Goal: Task Accomplishment & Management: Manage account settings

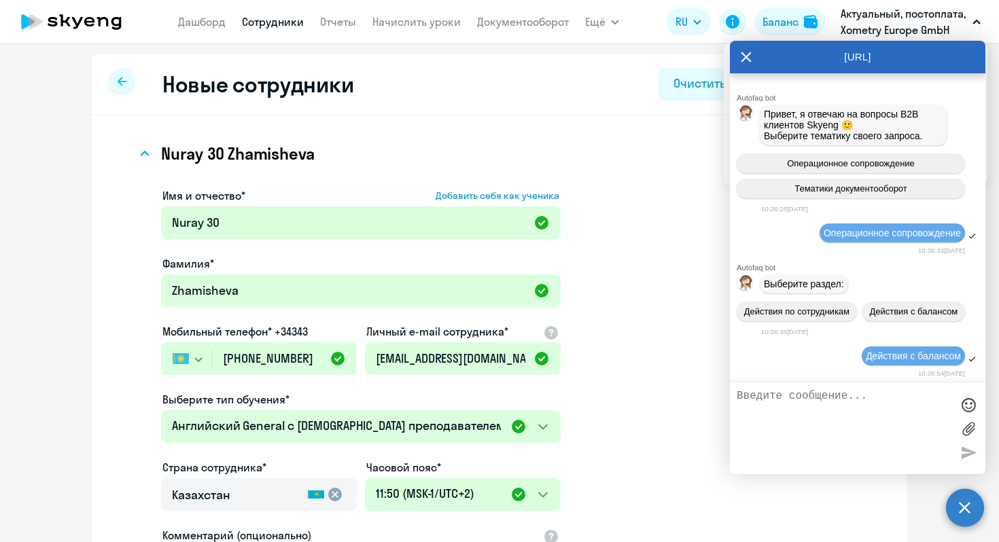
select select "english_adult_not_native_speaker"
select select "2"
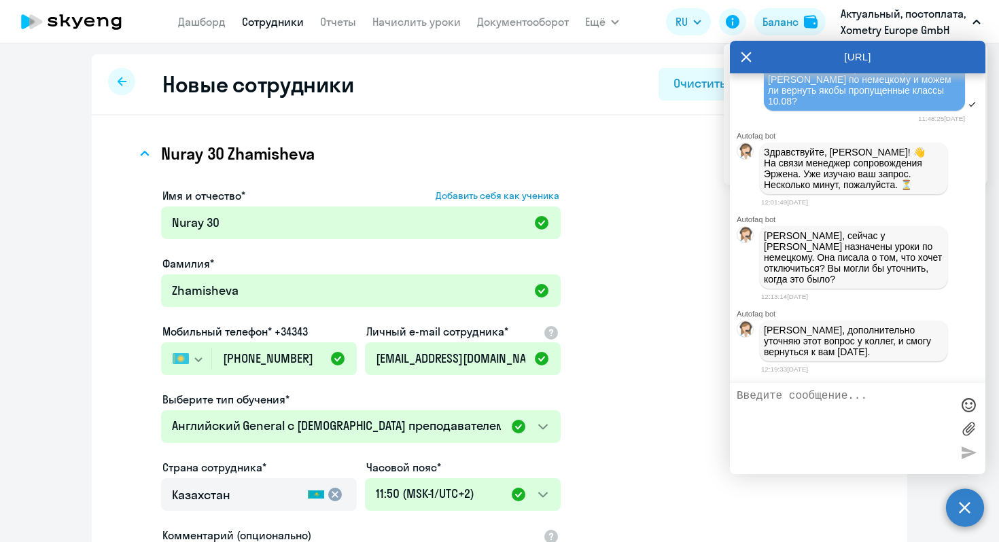
click at [263, 26] on link "Сотрудники" at bounding box center [273, 22] width 62 height 14
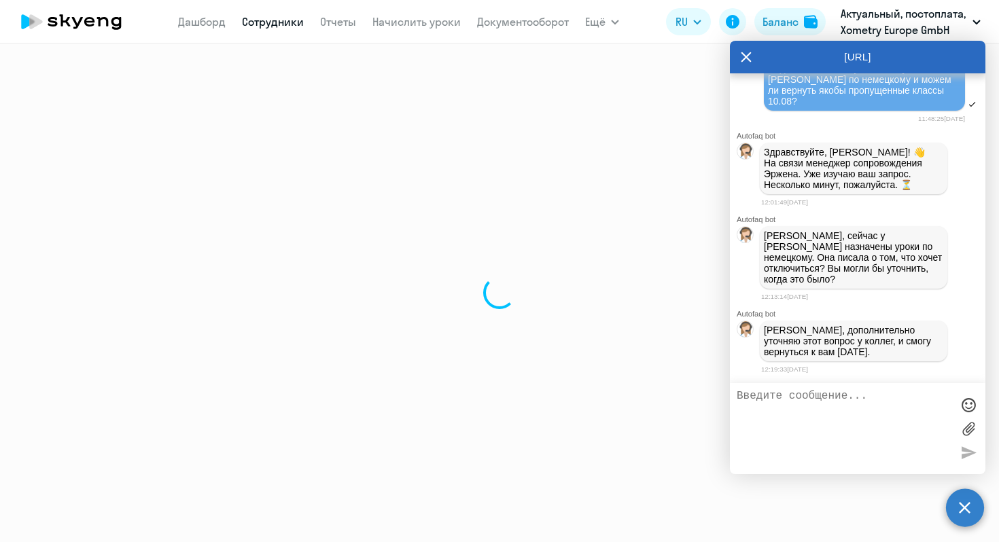
select select "30"
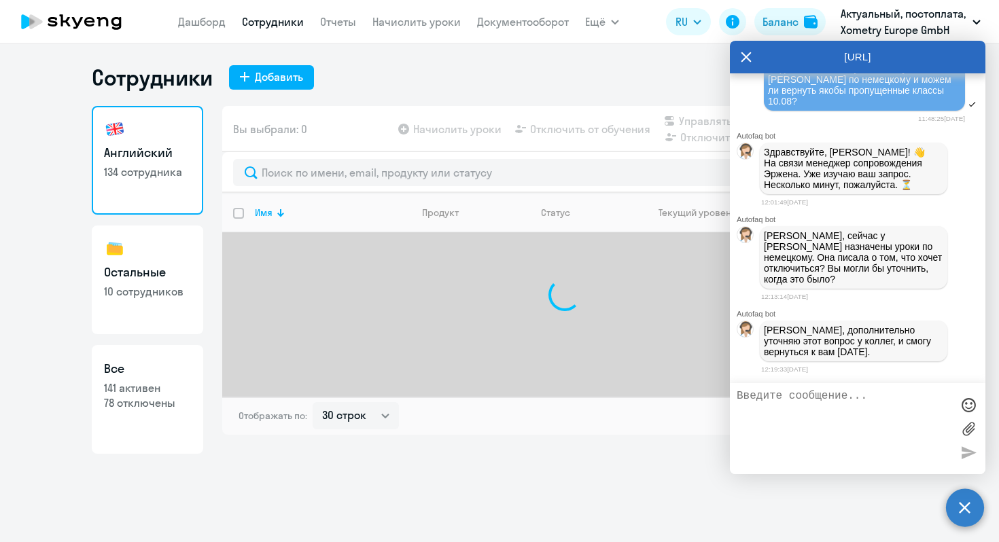
click at [799, 415] on textarea at bounding box center [844, 428] width 215 height 77
click at [751, 58] on icon at bounding box center [746, 57] width 11 height 33
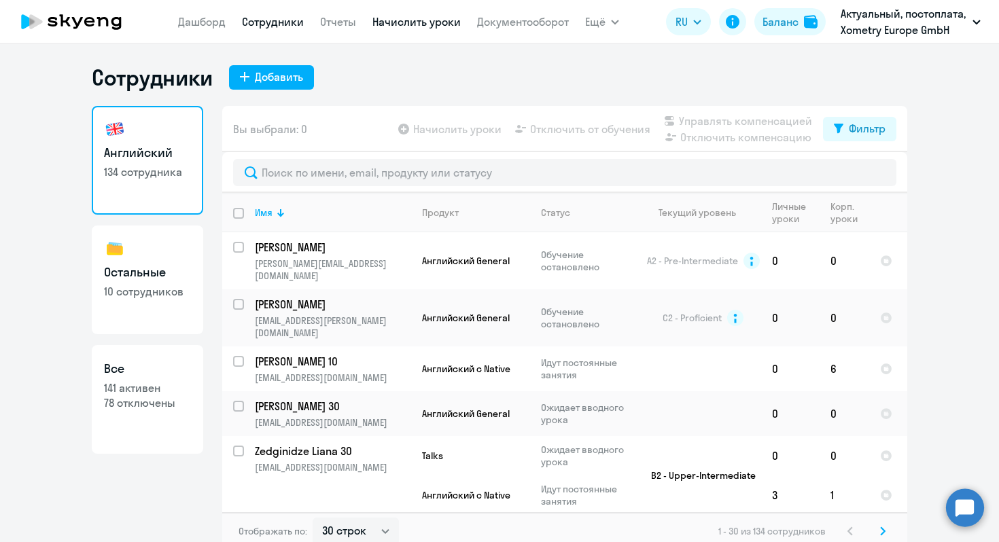
click at [425, 24] on link "Начислить уроки" at bounding box center [416, 22] width 88 height 14
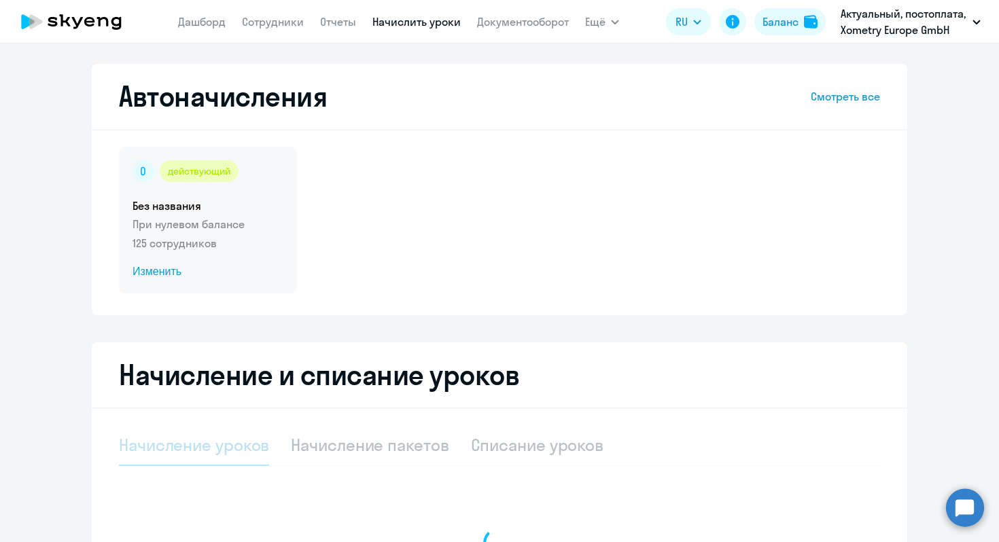
click at [190, 242] on p "125 сотрудников" at bounding box center [208, 243] width 151 height 16
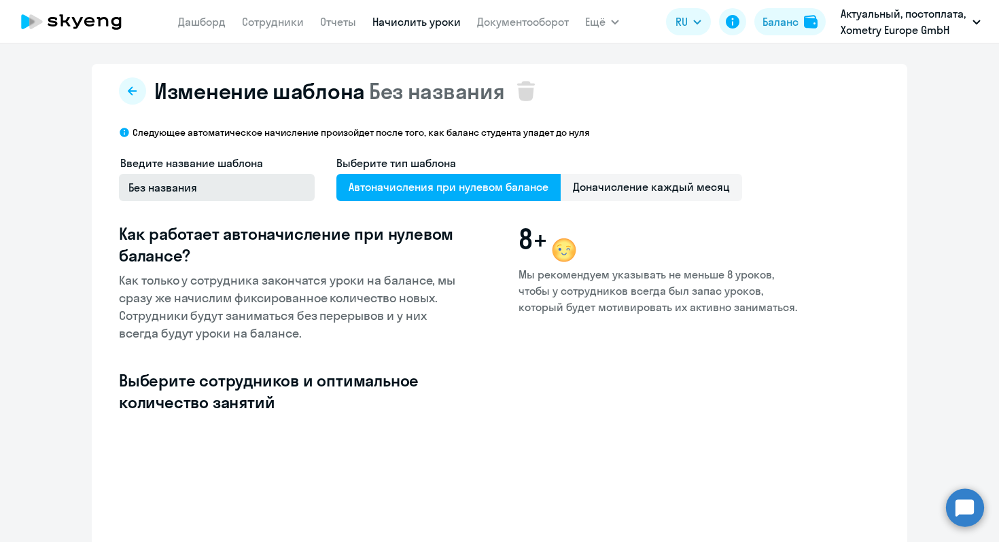
select select "10"
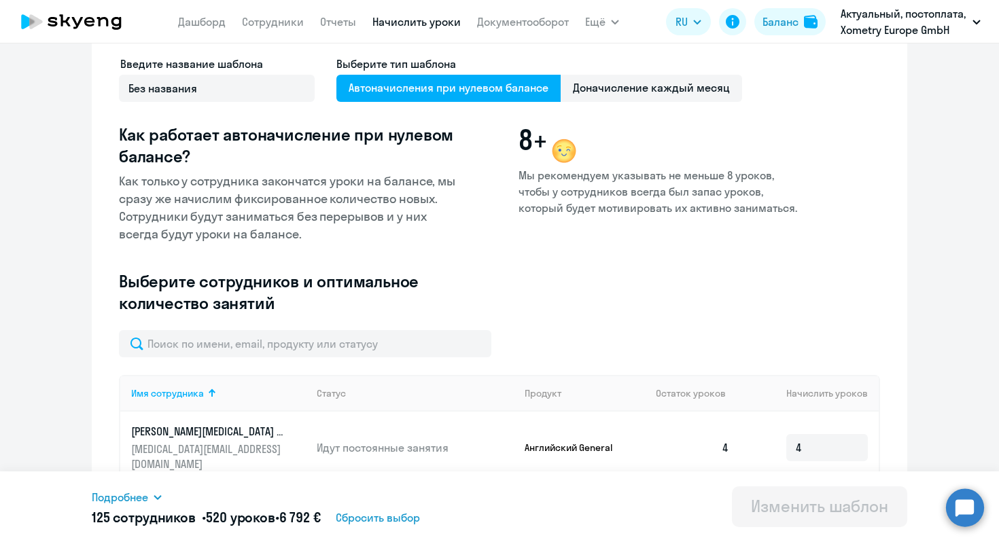
scroll to position [136, 0]
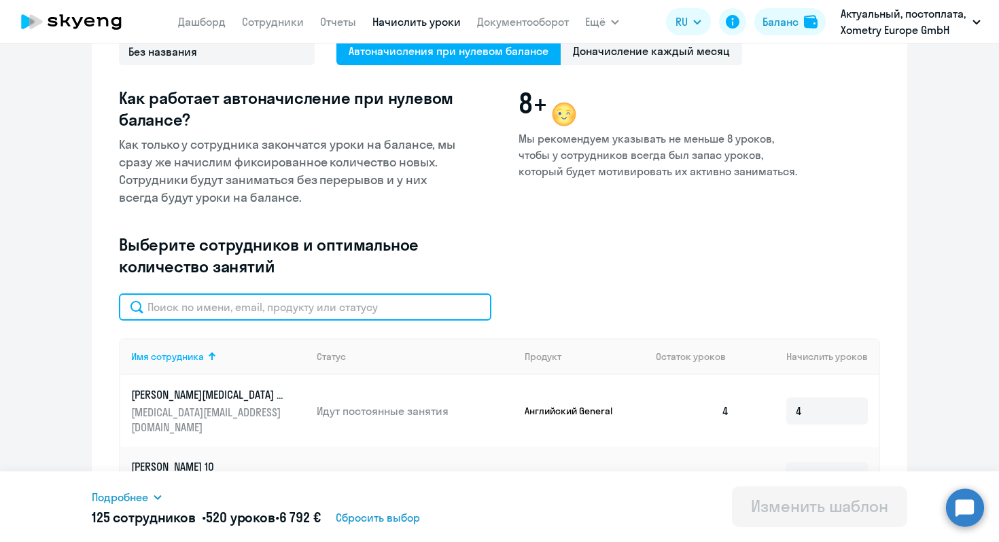
click at [243, 296] on input "text" at bounding box center [305, 307] width 372 height 27
click at [273, 311] on input "text" at bounding box center [305, 307] width 372 height 27
paste input "[PERSON_NAME]"
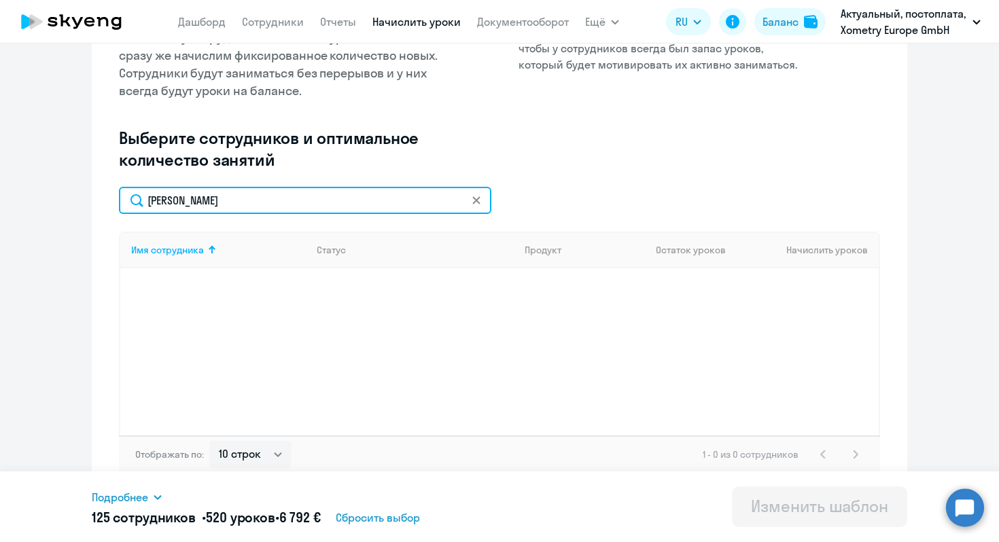
scroll to position [249, 0]
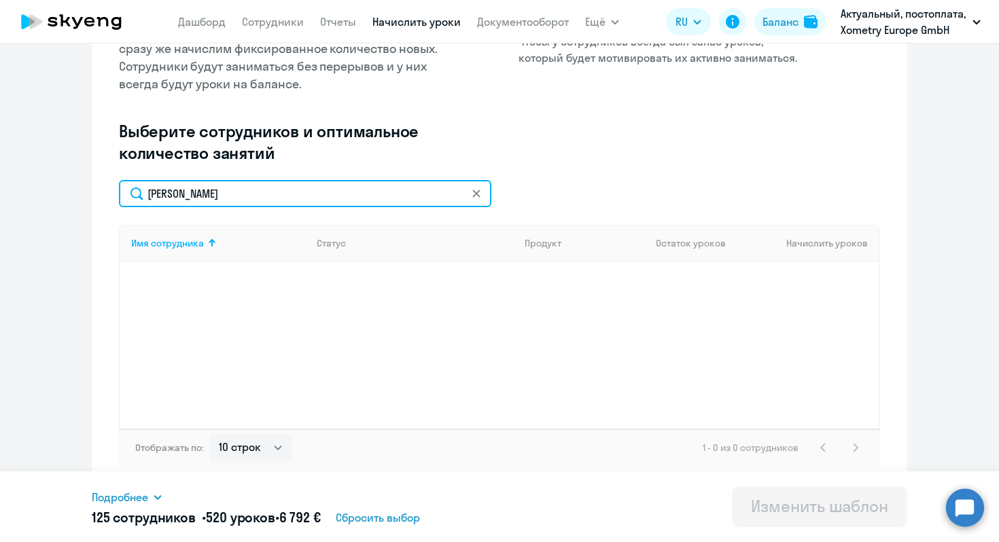
drag, startPoint x: 275, startPoint y: 196, endPoint x: 175, endPoint y: 193, distance: 99.3
click at [175, 193] on input "[PERSON_NAME]" at bounding box center [305, 193] width 372 height 27
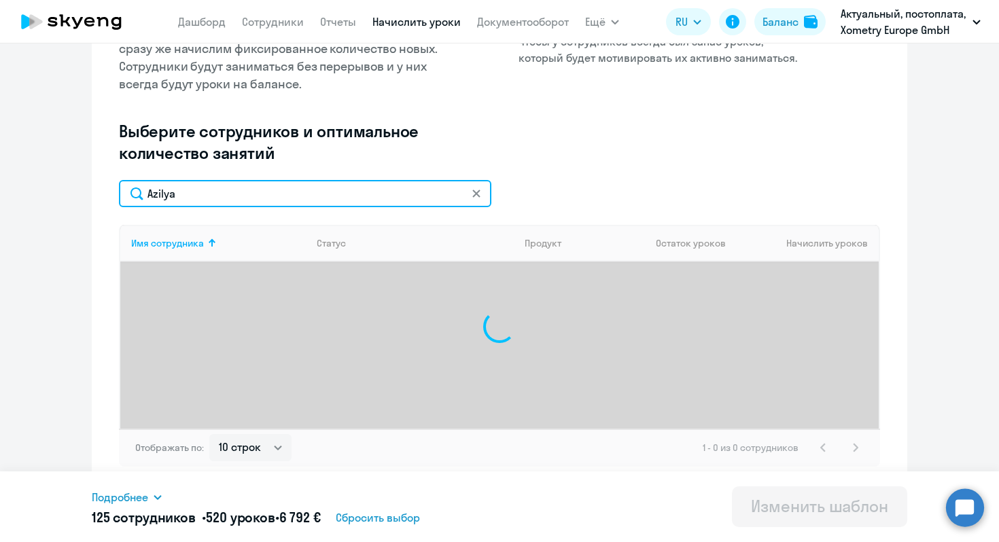
type input "Azilya"
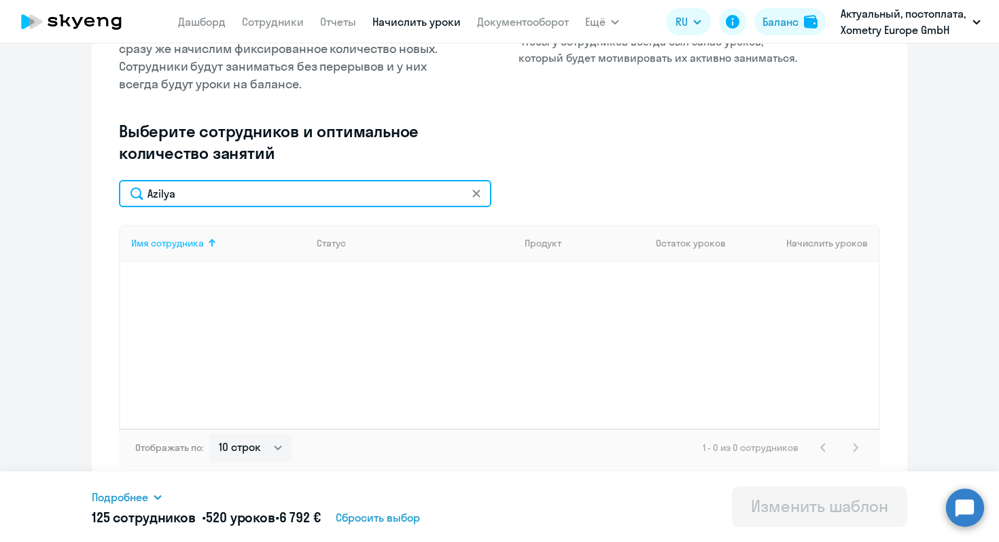
scroll to position [0, 0]
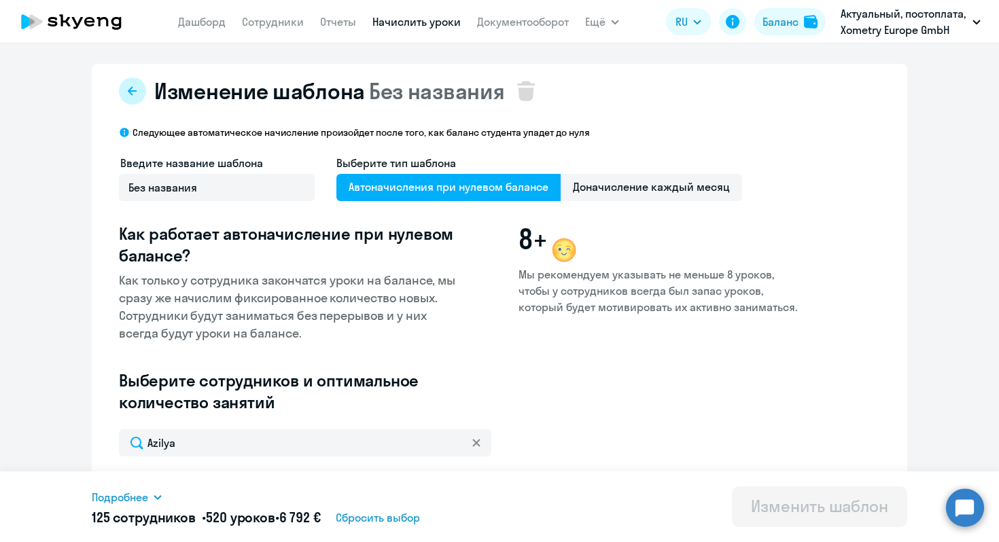
click at [141, 84] on button at bounding box center [132, 90] width 27 height 27
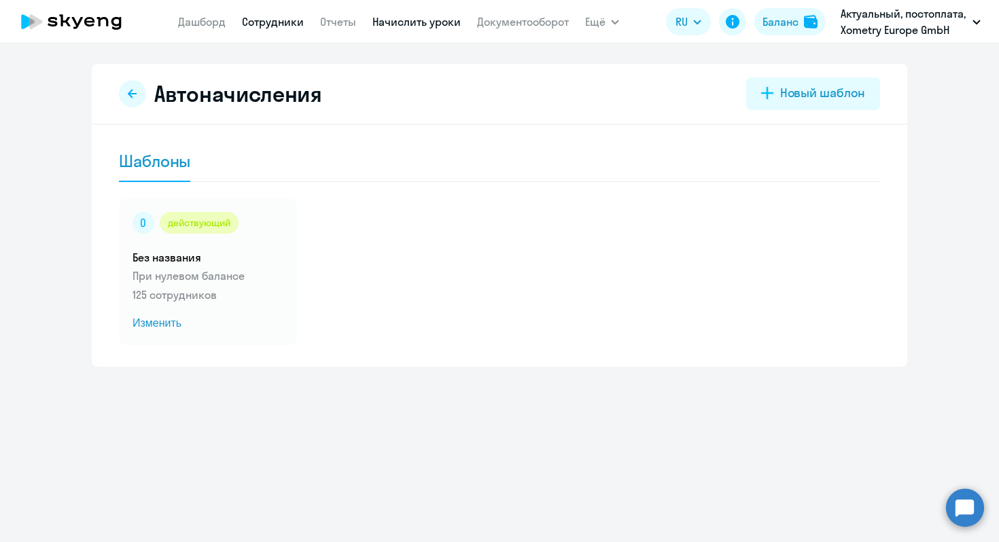
click at [263, 23] on link "Сотрудники" at bounding box center [273, 22] width 62 height 14
select select "30"
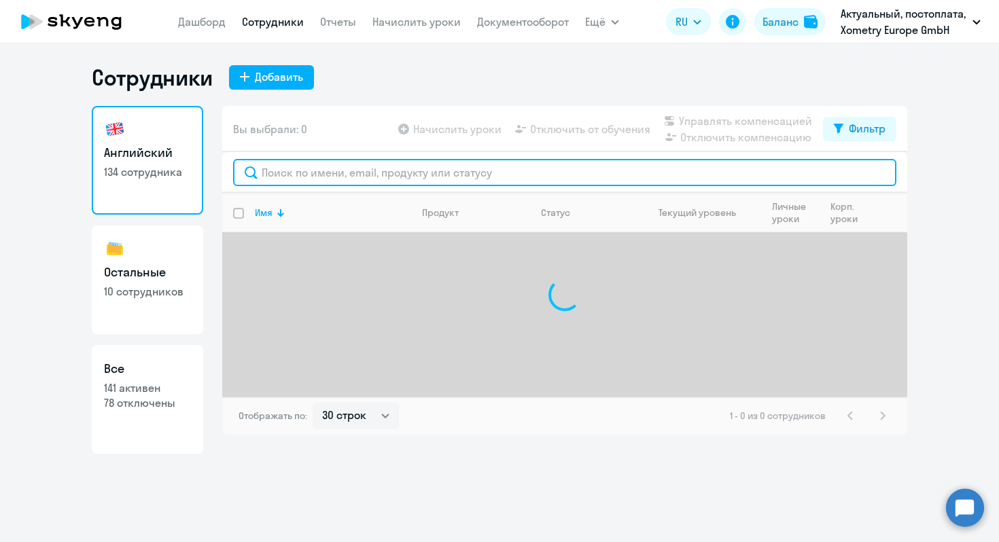
click at [280, 173] on input "text" at bounding box center [564, 172] width 663 height 27
paste input "[PERSON_NAME]"
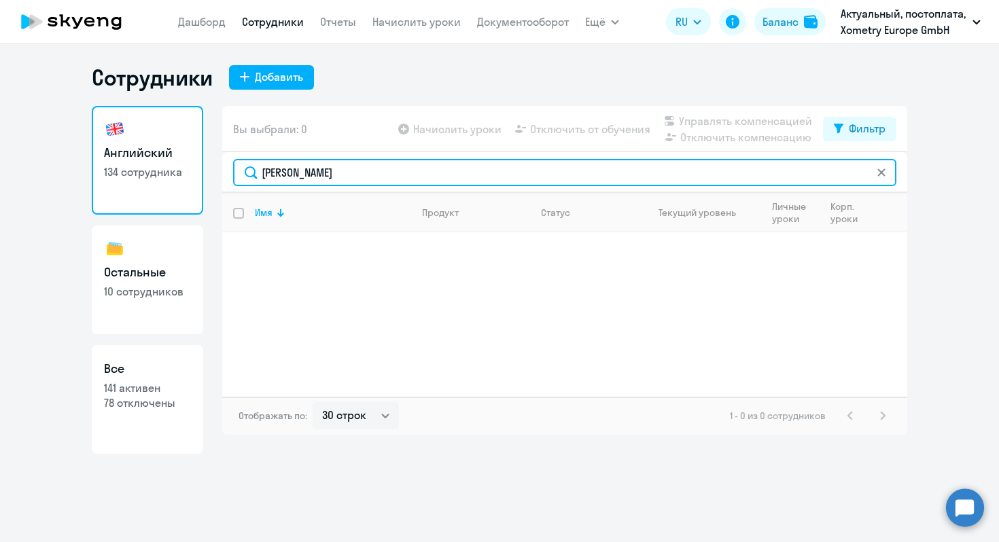
type input "[PERSON_NAME]"
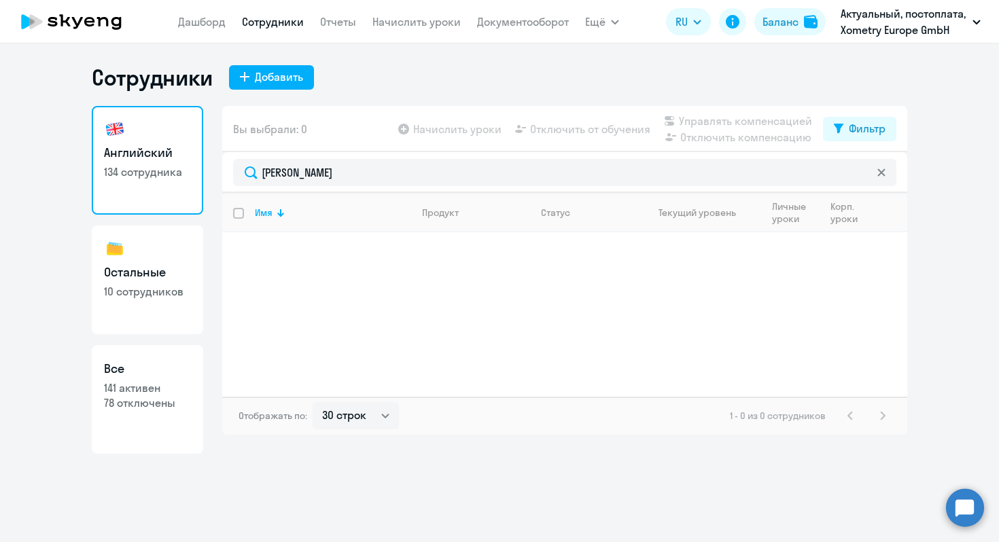
click at [858, 114] on div "Вы выбрали: 0 Начислить уроки Отключить от обучения Управлять компенсацией Откл…" at bounding box center [564, 129] width 685 height 46
click at [858, 124] on div "Фильтр" at bounding box center [867, 128] width 37 height 16
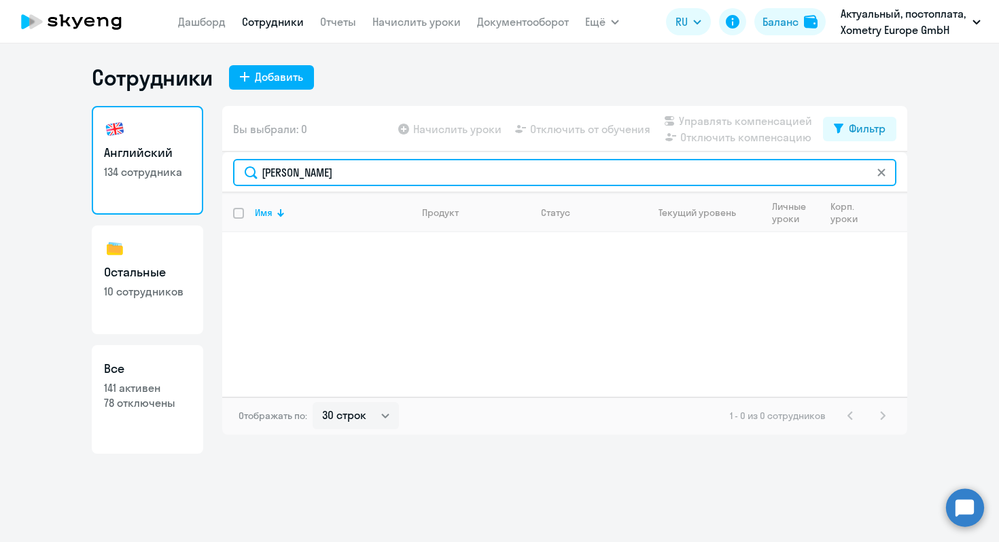
drag, startPoint x: 408, startPoint y: 176, endPoint x: 211, endPoint y: 176, distance: 196.4
click at [211, 176] on div "Английский 134 сотрудника Остальные 10 сотрудников Все 141 активен 78 отключены…" at bounding box center [500, 280] width 816 height 348
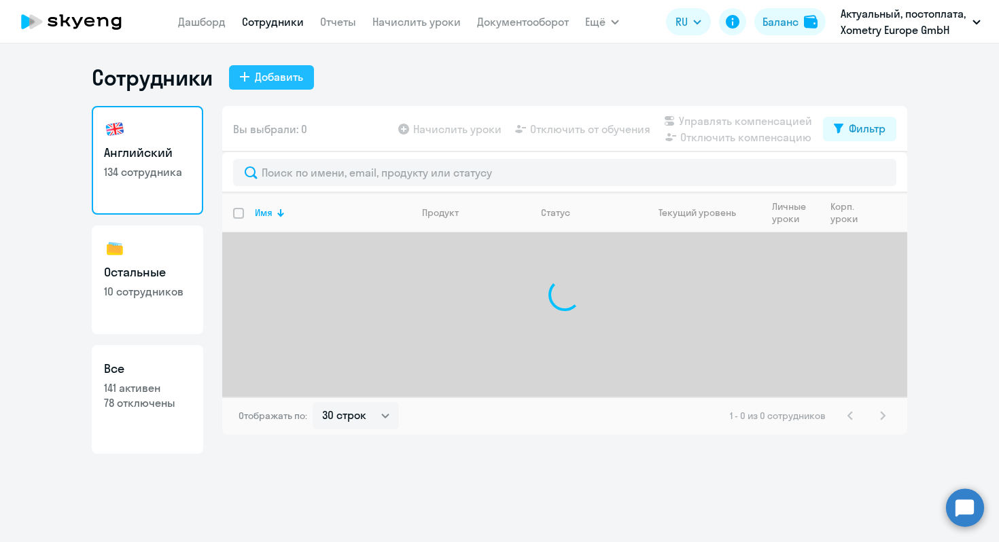
click at [286, 76] on div "Добавить" at bounding box center [279, 77] width 48 height 16
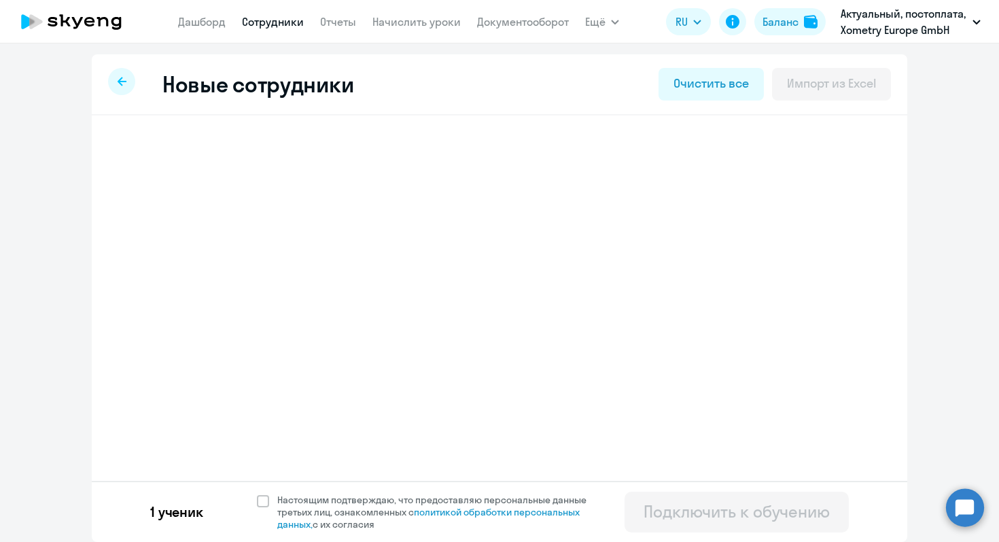
select select "english_adult_not_native_speaker"
select select "2"
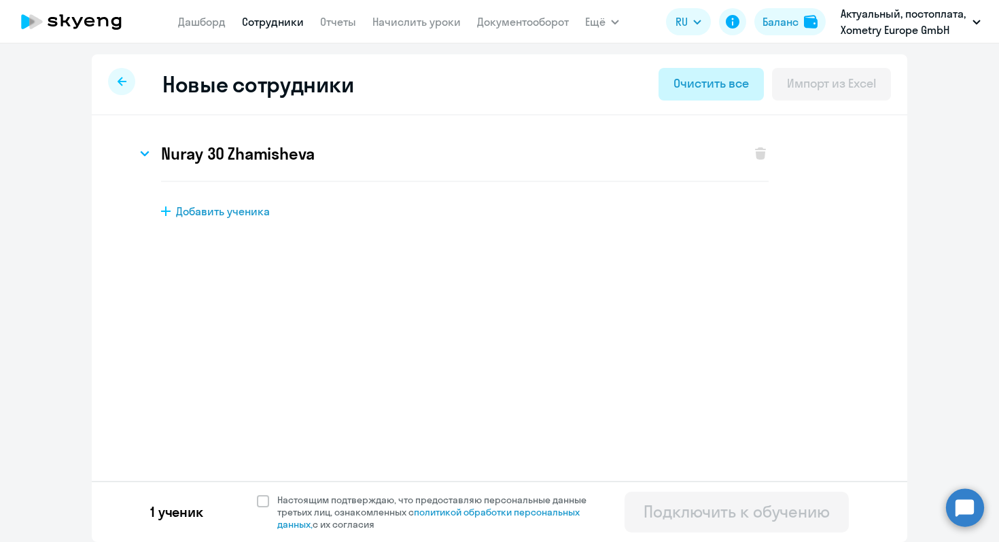
click at [682, 97] on button "Очистить все" at bounding box center [711, 84] width 105 height 33
select select "english_adult_not_native_speaker"
select select "2"
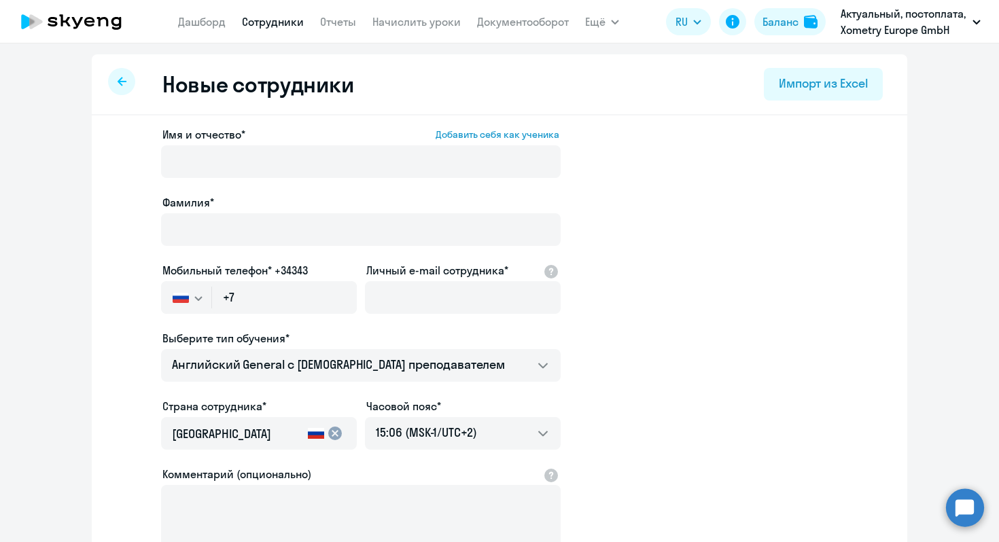
click at [122, 76] on div at bounding box center [121, 81] width 27 height 27
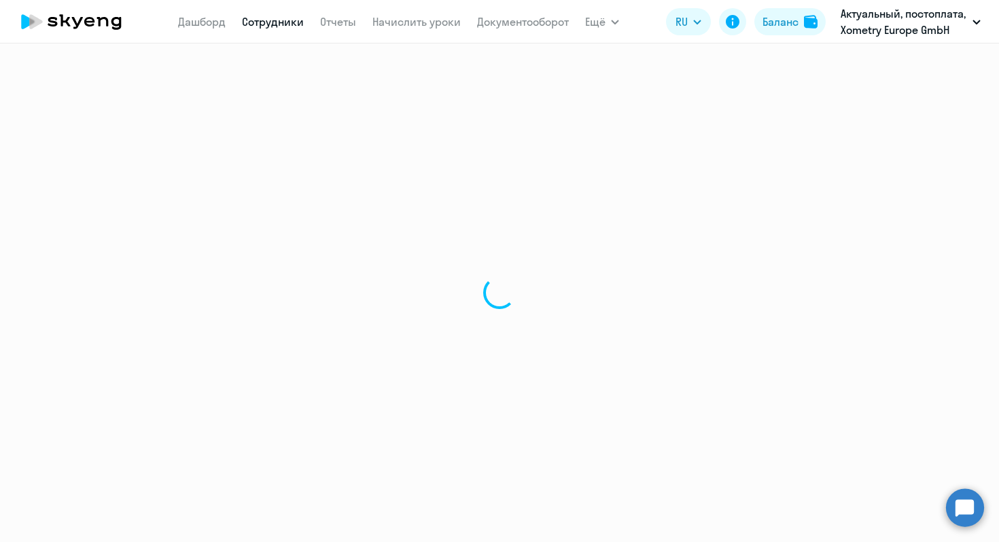
select select "30"
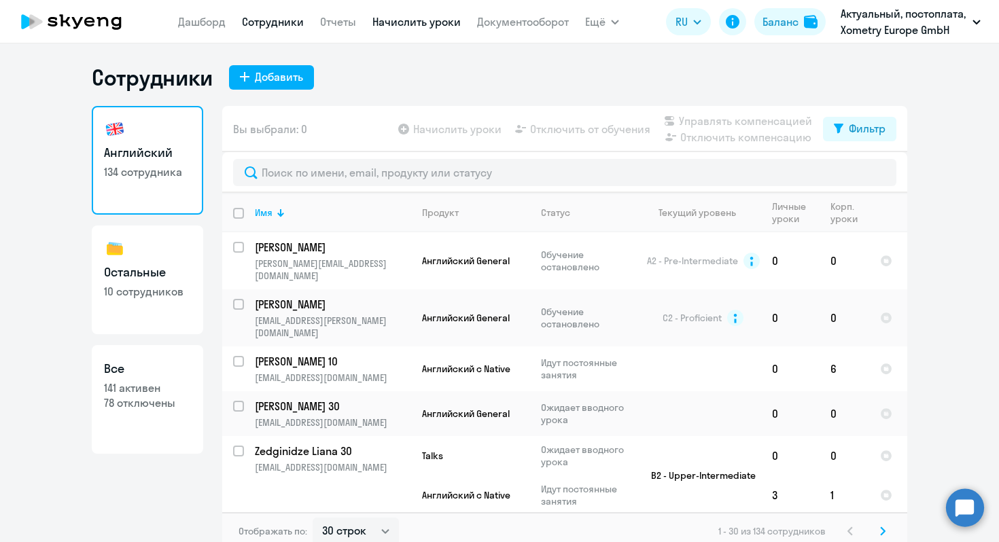
click at [394, 16] on link "Начислить уроки" at bounding box center [416, 22] width 88 height 14
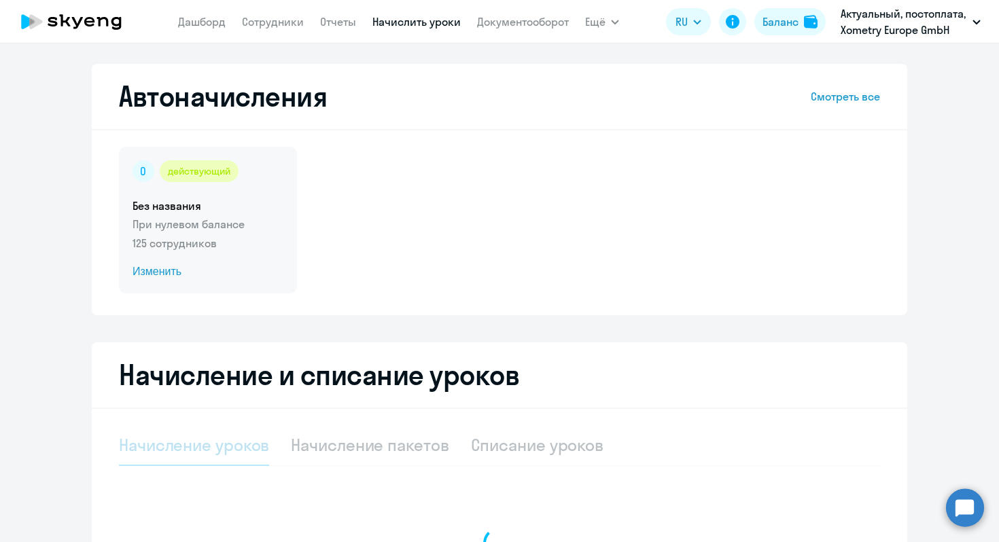
select select "10"
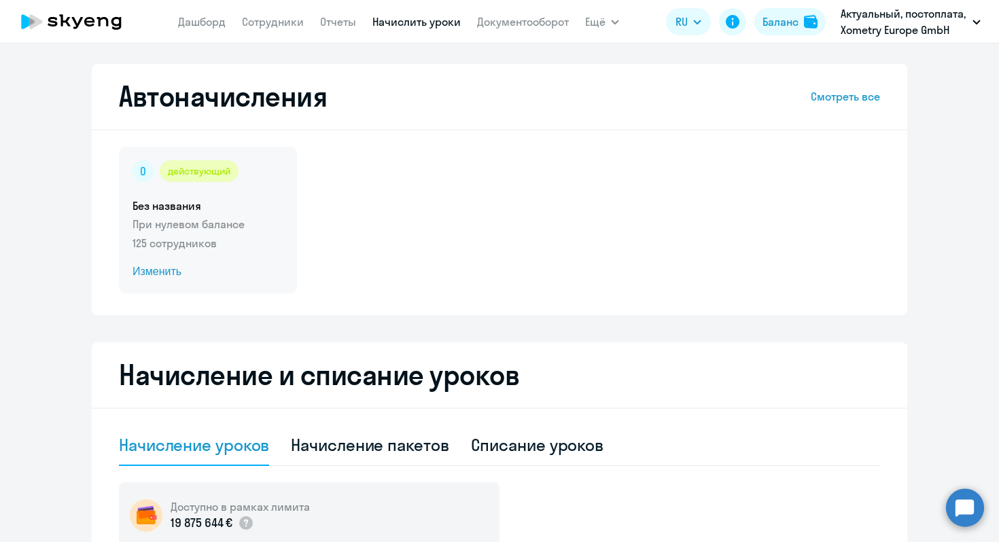
click at [203, 239] on p "125 сотрудников" at bounding box center [208, 243] width 151 height 16
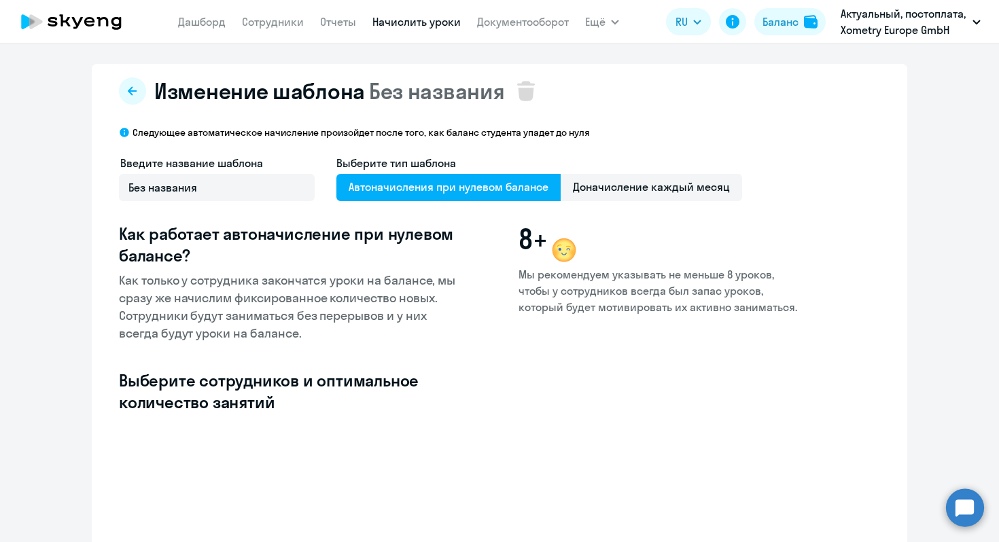
select select "10"
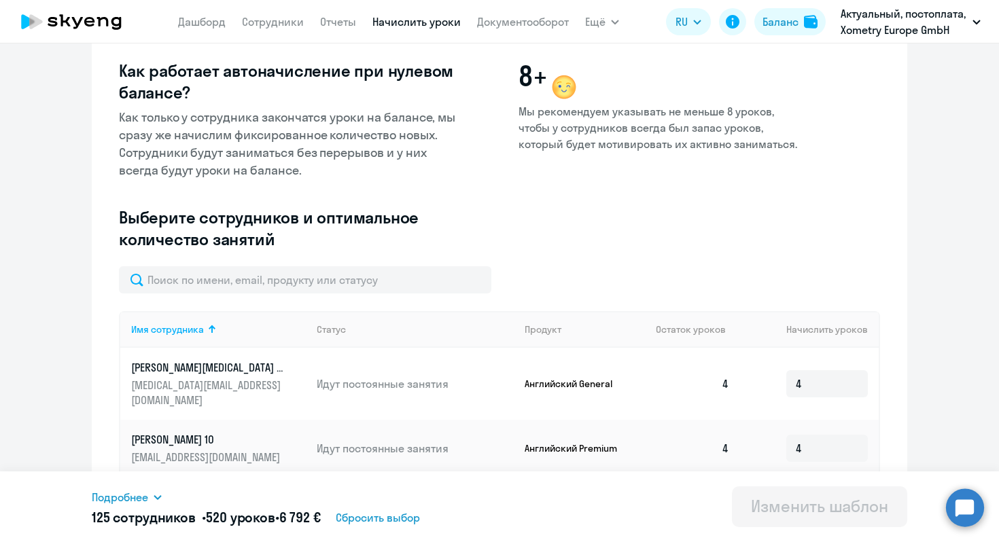
scroll to position [198, 0]
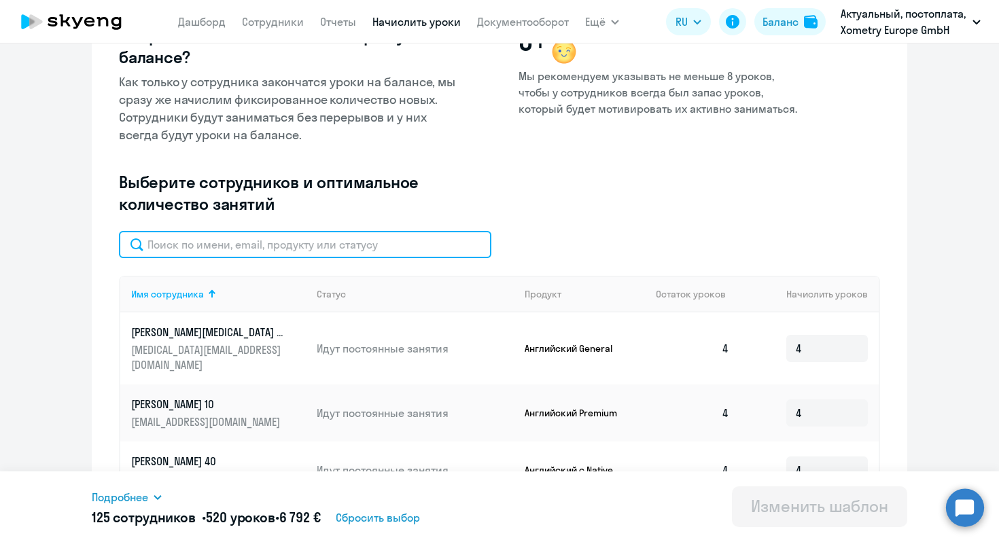
click at [250, 242] on input "text" at bounding box center [305, 244] width 372 height 27
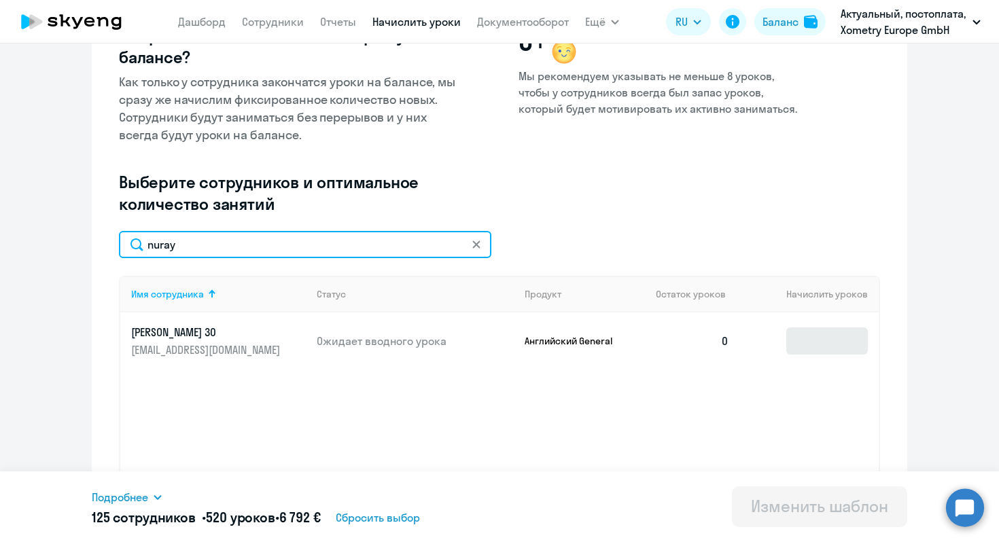
type input "nuray"
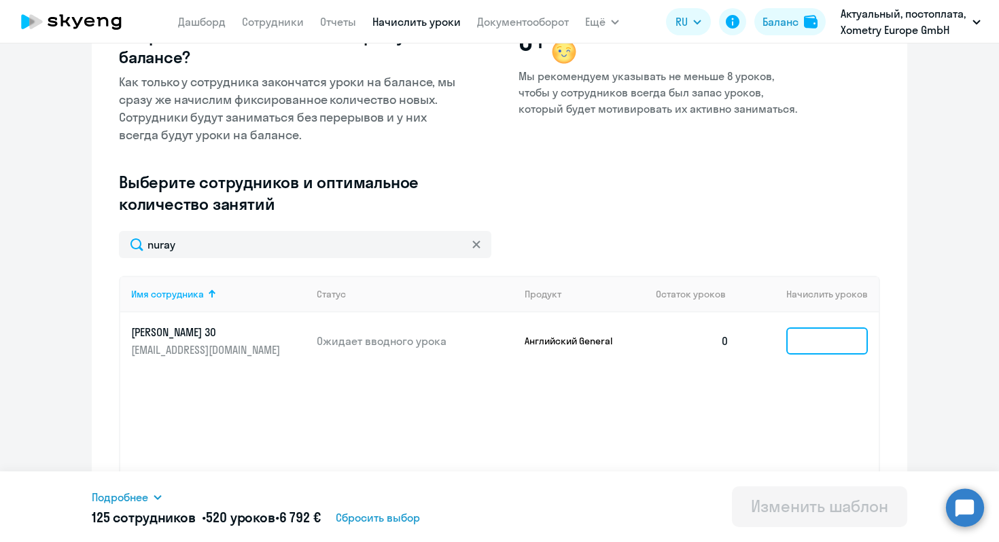
click at [805, 347] on input at bounding box center [827, 341] width 82 height 27
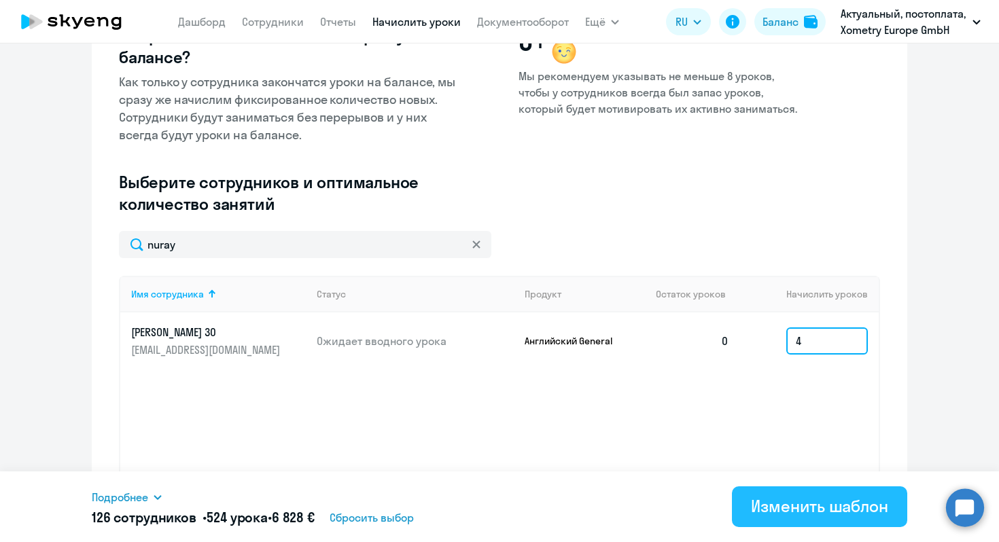
type input "4"
click at [817, 504] on div "Изменить шаблон" at bounding box center [819, 506] width 137 height 22
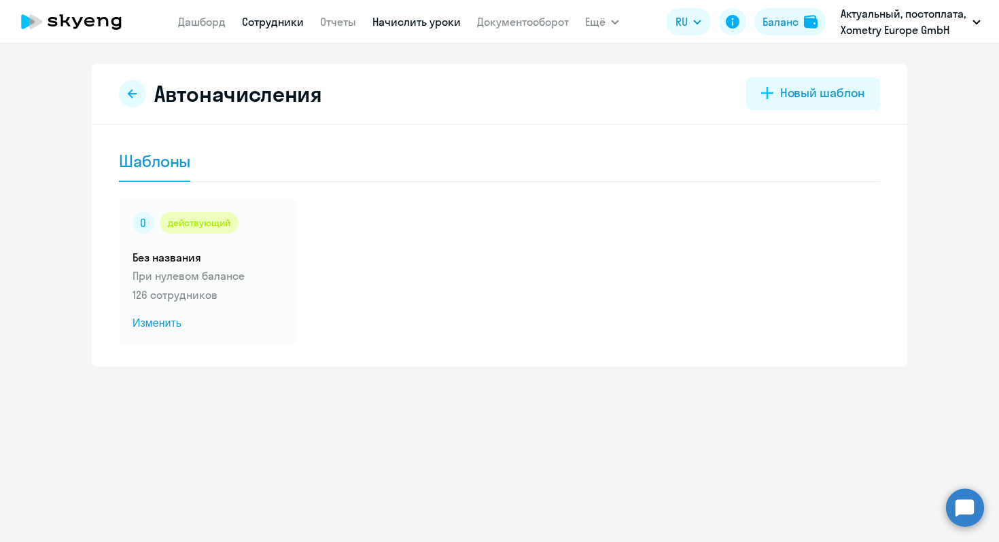
click at [248, 28] on link "Сотрудники" at bounding box center [273, 22] width 62 height 14
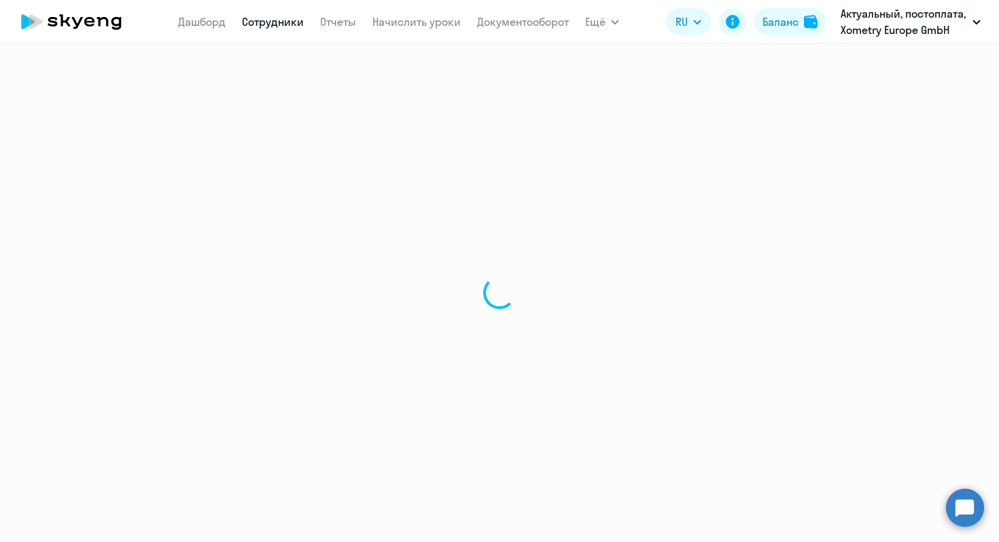
select select "30"
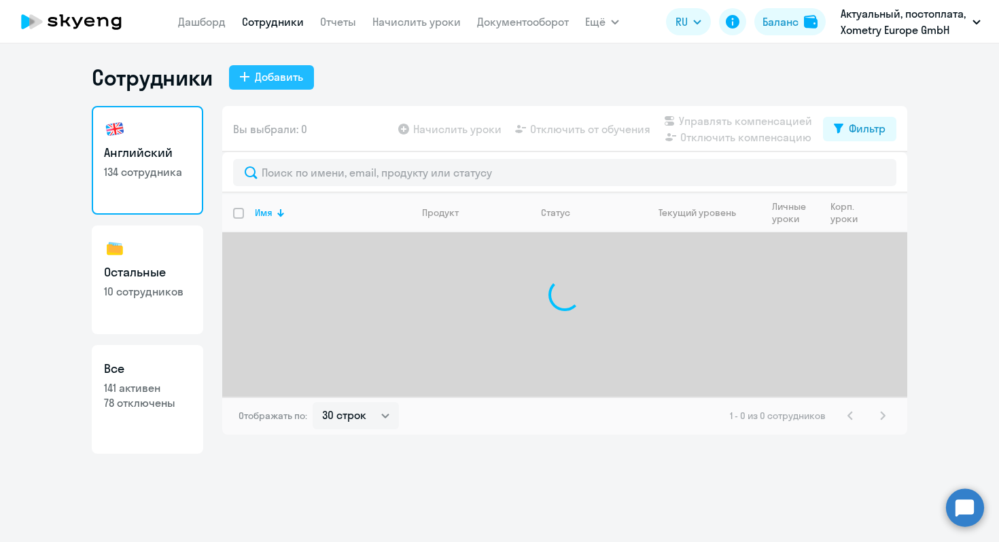
click at [261, 84] on div "Добавить" at bounding box center [279, 77] width 48 height 16
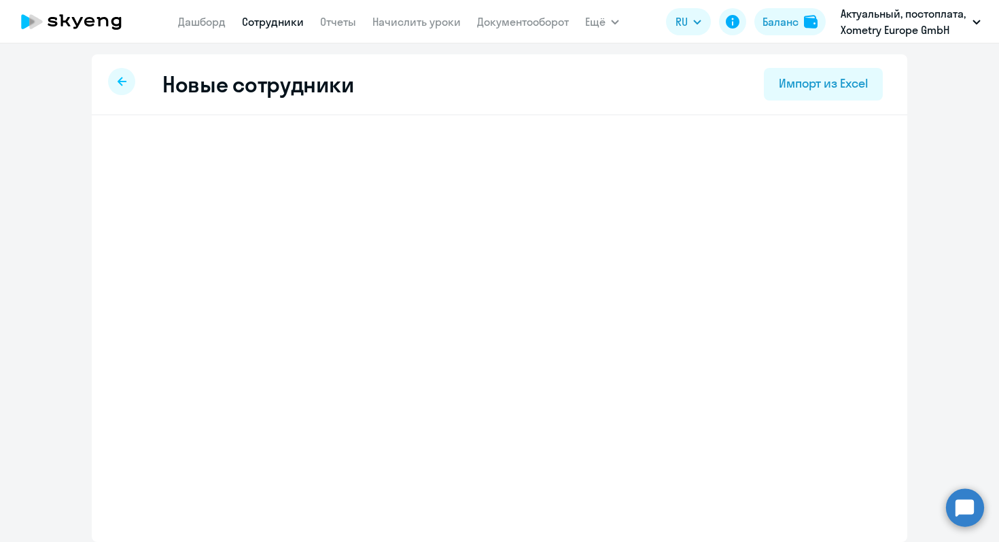
select select "english_adult_not_native_speaker"
select select "2"
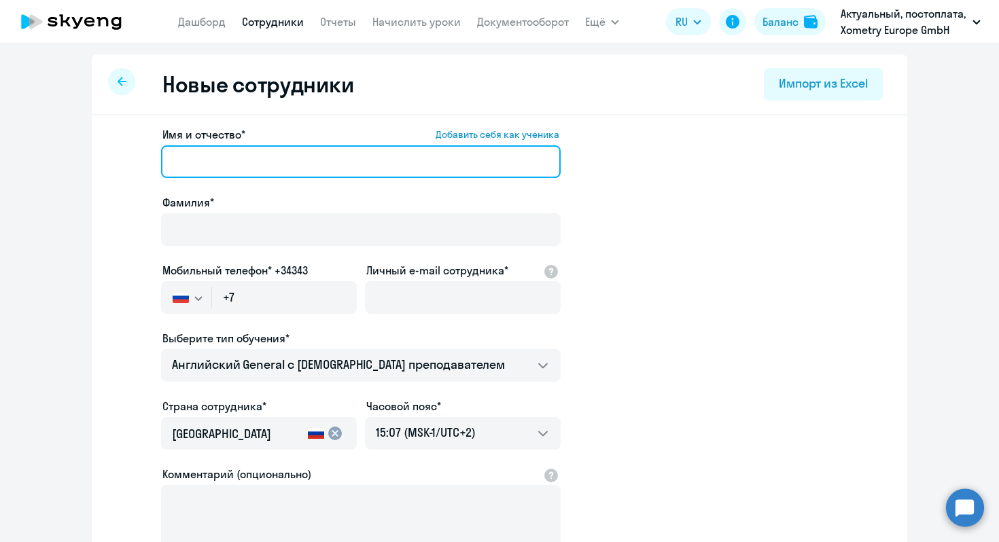
click at [304, 167] on input "Имя и отчество* Добавить себя как ученика" at bounding box center [361, 161] width 400 height 33
paste input "[PERSON_NAME]"
drag, startPoint x: 308, startPoint y: 169, endPoint x: 207, endPoint y: 167, distance: 100.6
click at [207, 167] on input "[PERSON_NAME]" at bounding box center [361, 161] width 400 height 33
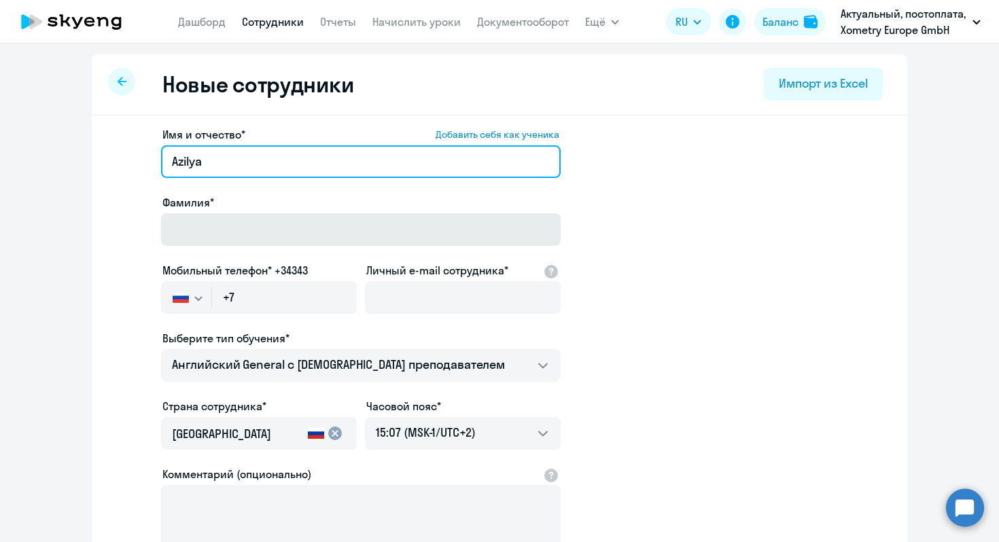
type input "Azilya"
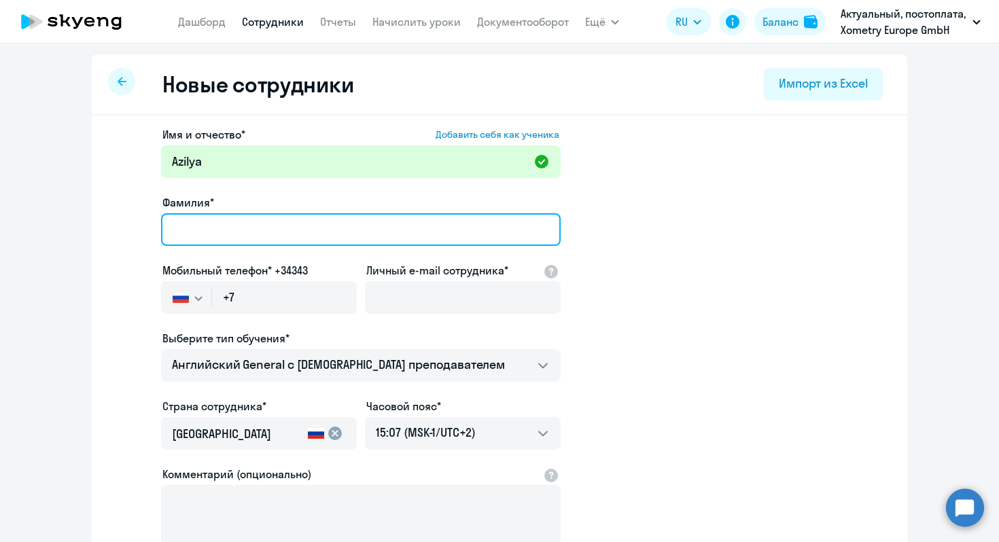
click at [216, 233] on input "Фамилия*" at bounding box center [361, 229] width 400 height 33
paste input "Kairmagambetova"
type input "Kairmagambetova"
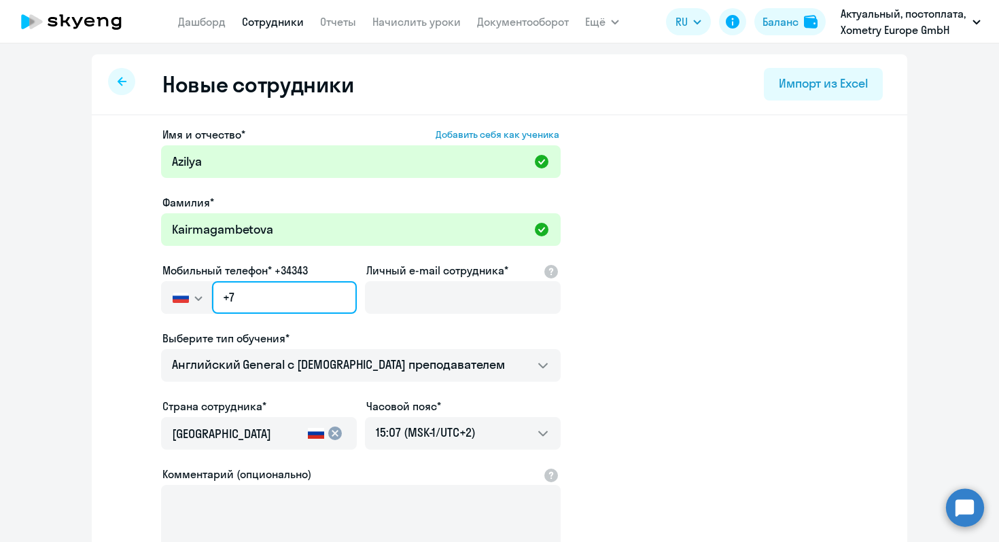
click at [261, 298] on input "+7" at bounding box center [284, 297] width 145 height 33
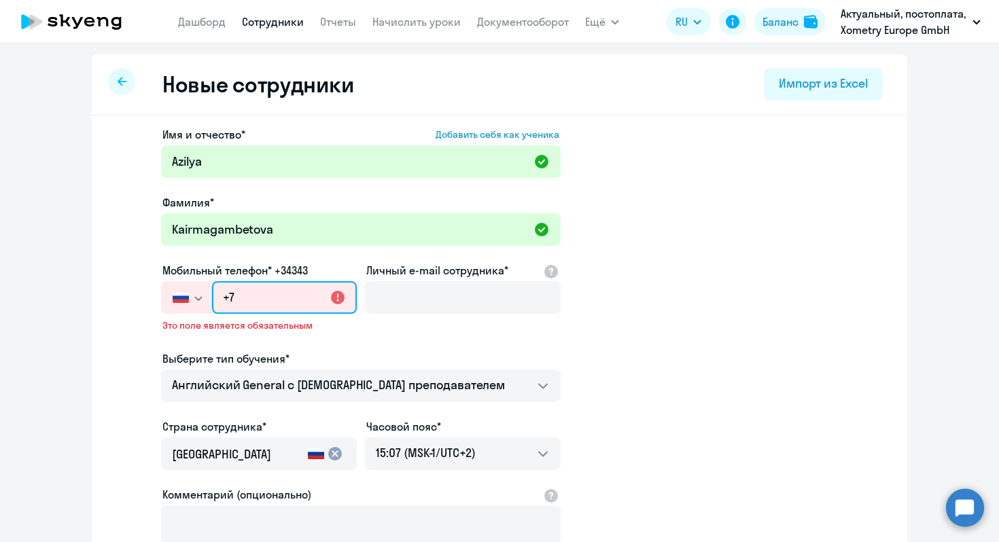
paste input "[PHONE_NUMBER]"
type input "[PHONE_NUMBER]"
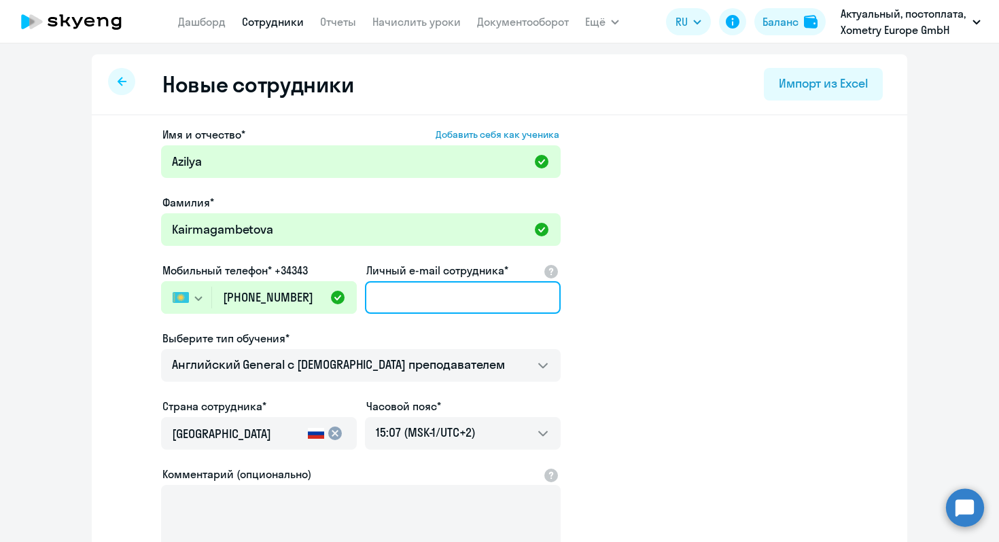
click at [433, 289] on input "Личный e-mail сотрудника*" at bounding box center [463, 297] width 196 height 33
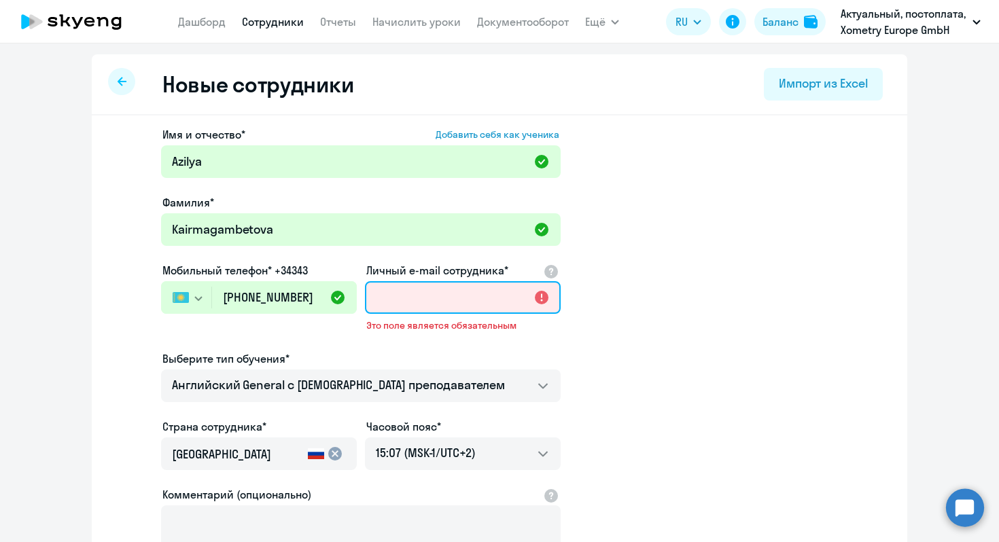
paste input "[EMAIL_ADDRESS][DOMAIN_NAME]"
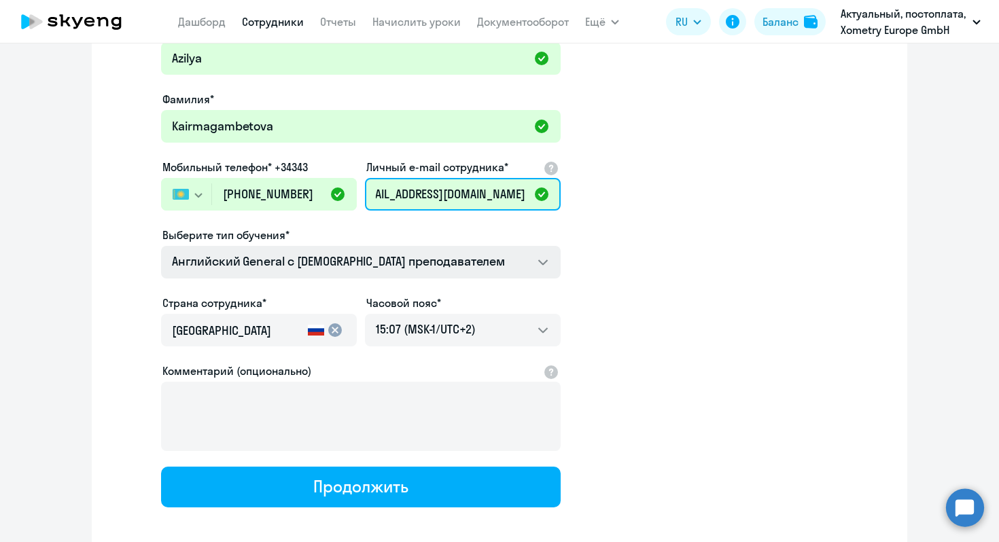
scroll to position [128, 0]
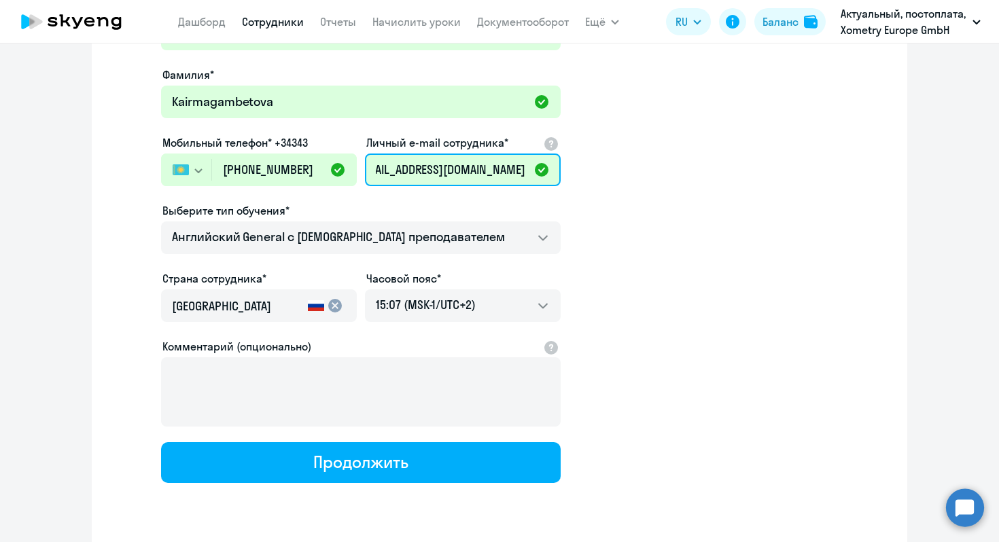
type input "[EMAIL_ADDRESS][DOMAIN_NAME]"
click at [334, 306] on mat-icon "cancel" at bounding box center [335, 306] width 16 height 16
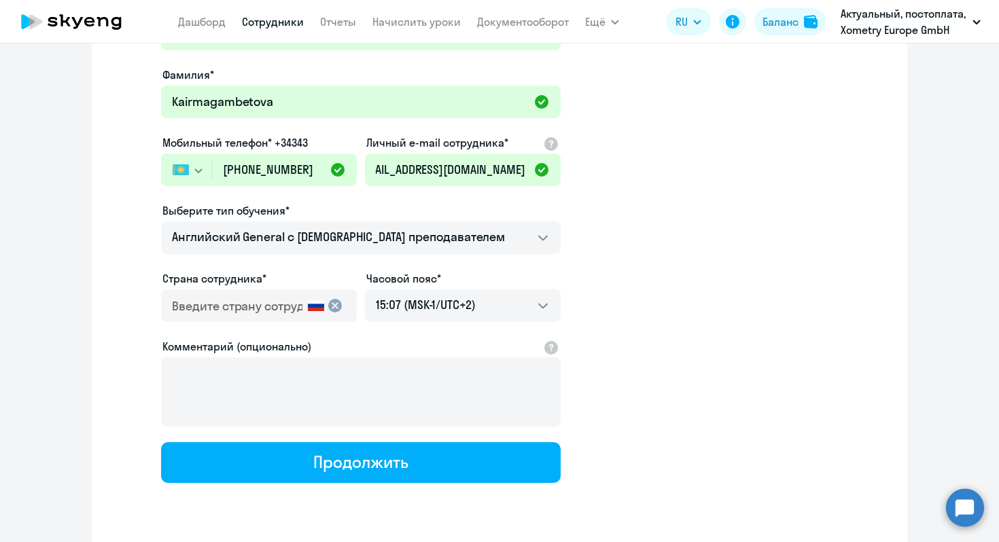
scroll to position [0, 0]
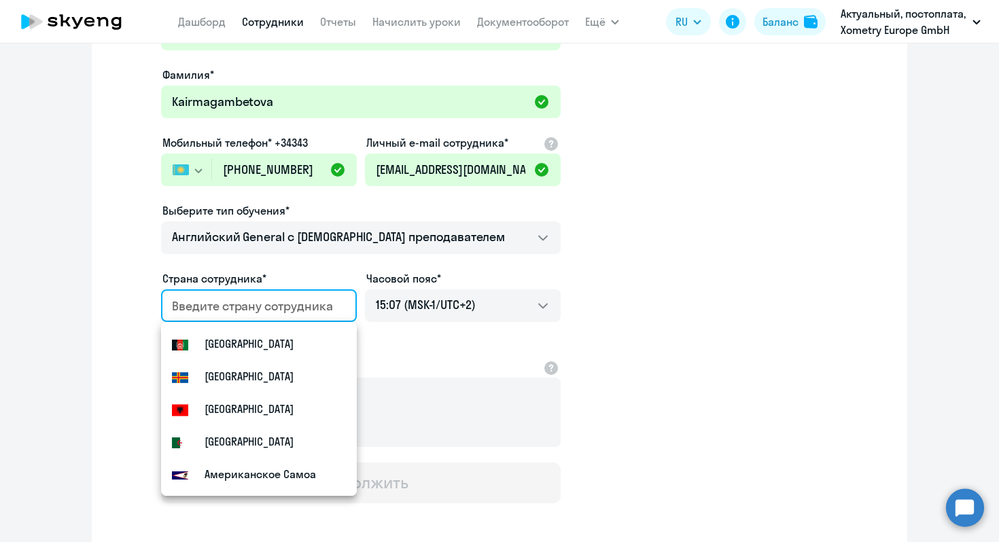
click at [262, 305] on input "country" at bounding box center [256, 307] width 169 height 18
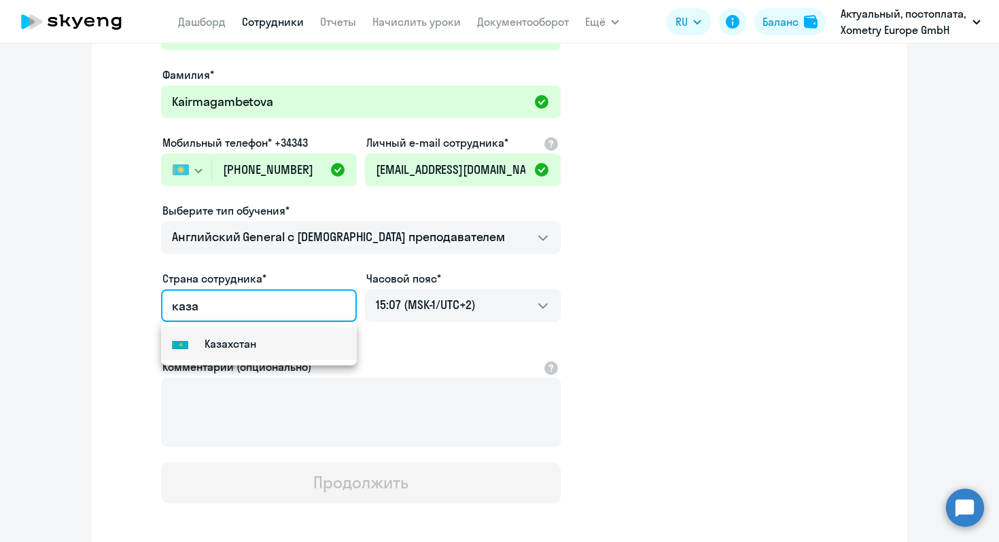
click at [273, 339] on mat-option "Flag of [GEOGRAPHIC_DATA] [GEOGRAPHIC_DATA]" at bounding box center [259, 344] width 196 height 33
type input "Казахстан"
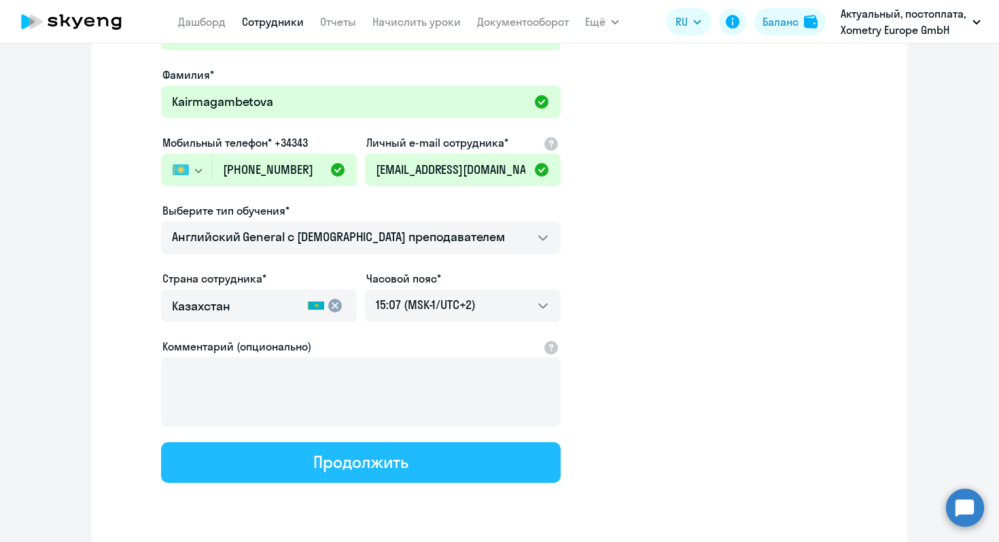
click at [309, 460] on button "Продолжить" at bounding box center [361, 462] width 400 height 41
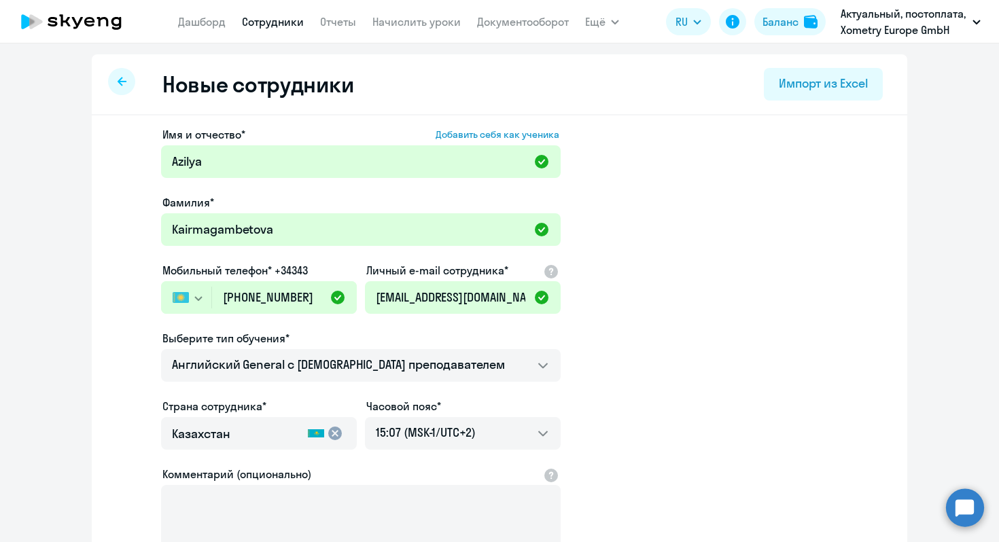
select select "english_adult_not_native_speaker"
select select "2"
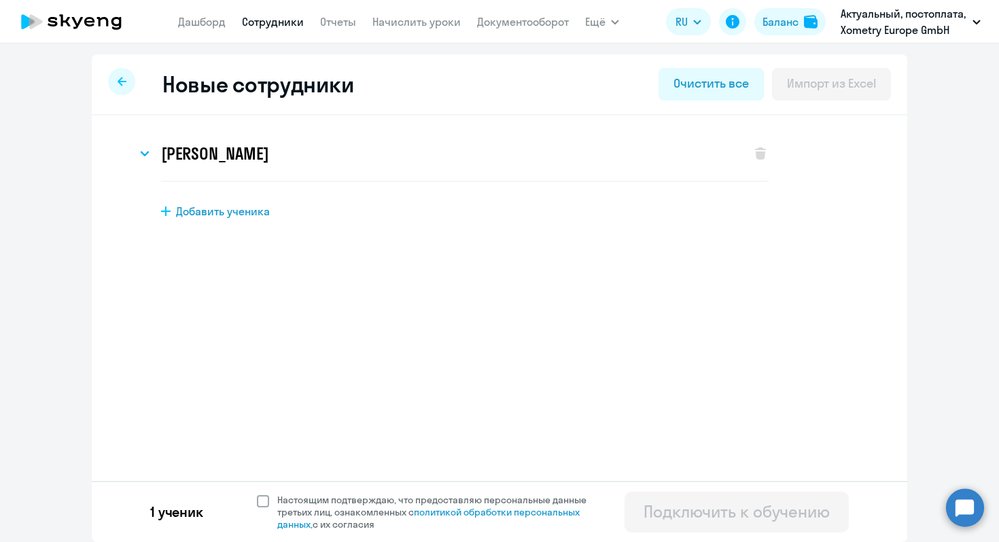
click at [262, 505] on span at bounding box center [263, 501] width 12 height 12
click at [257, 494] on input "Настоящим подтверждаю, что предоставляю персональные данные третьих лиц, ознако…" at bounding box center [256, 493] width 1 height 1
checkbox input "true"
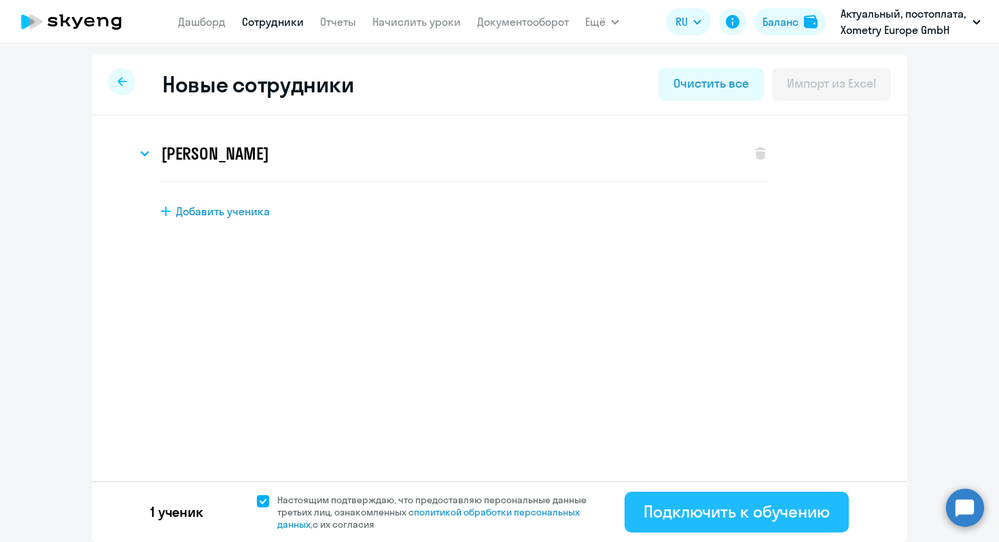
click at [725, 518] on div "Подключить к обучению" at bounding box center [737, 512] width 186 height 22
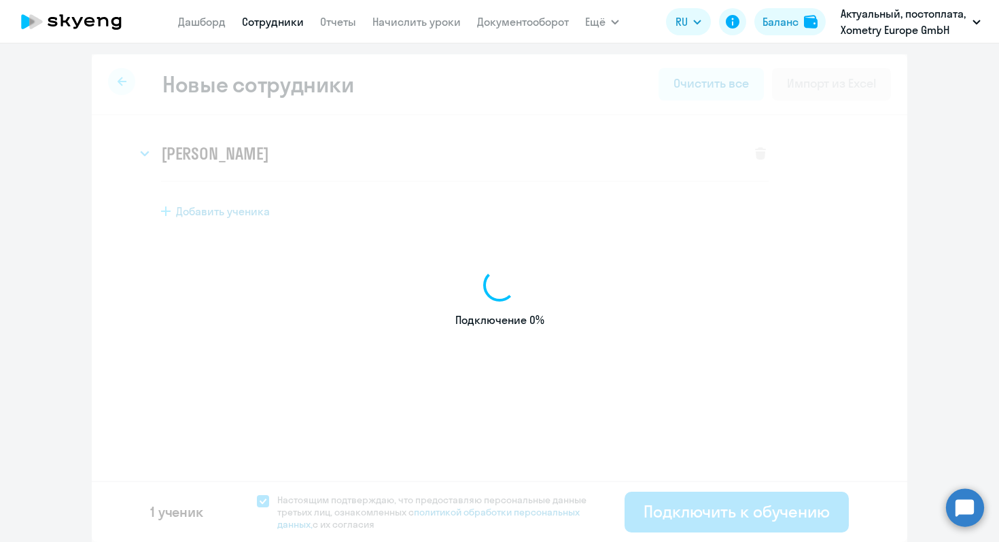
select select "english_adult_not_native_speaker"
select select "2"
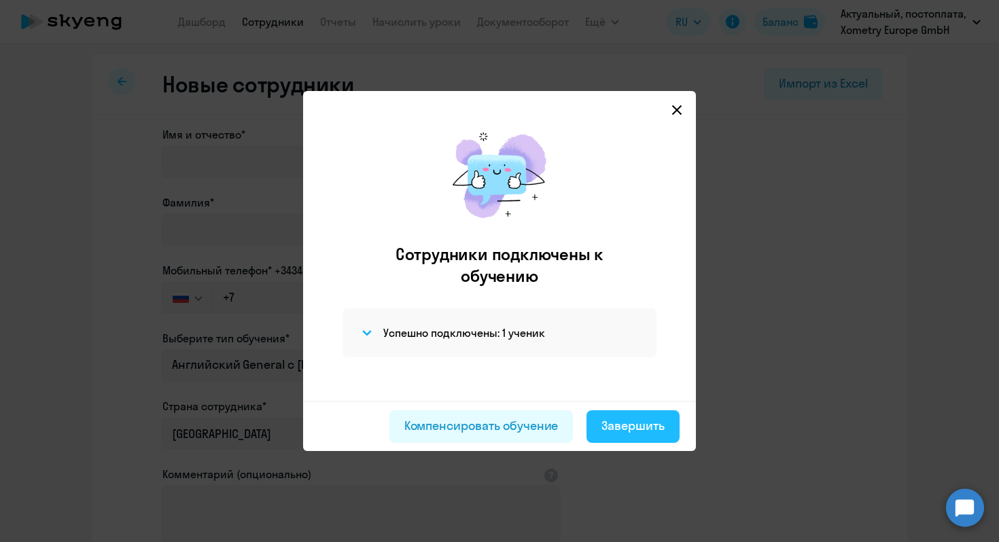
click at [620, 428] on div "Завершить" at bounding box center [633, 426] width 63 height 18
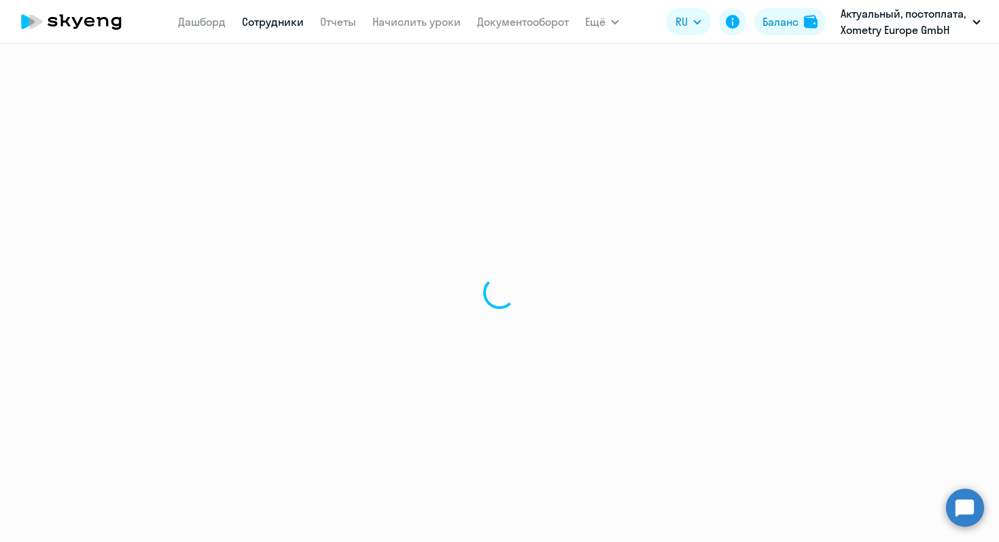
select select "30"
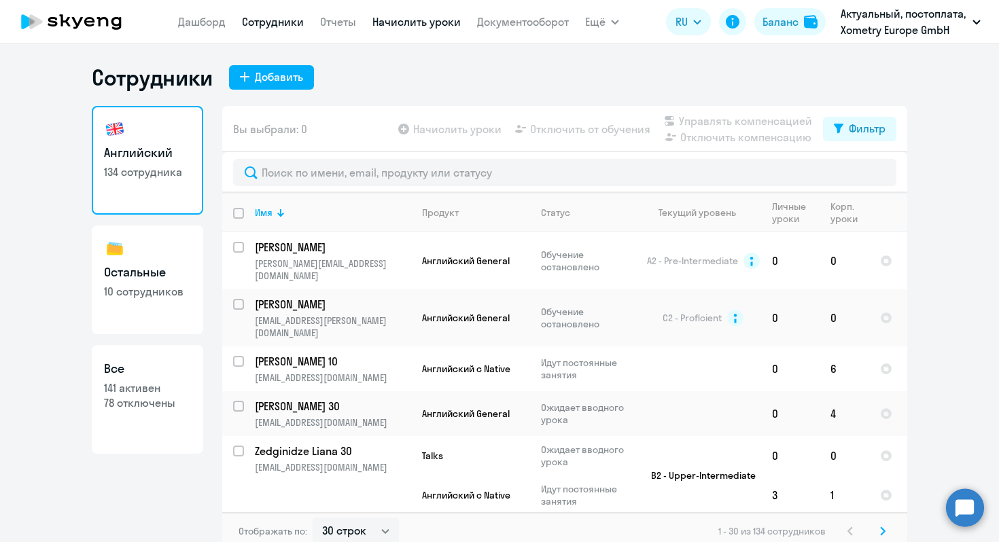
click at [399, 25] on link "Начислить уроки" at bounding box center [416, 22] width 88 height 14
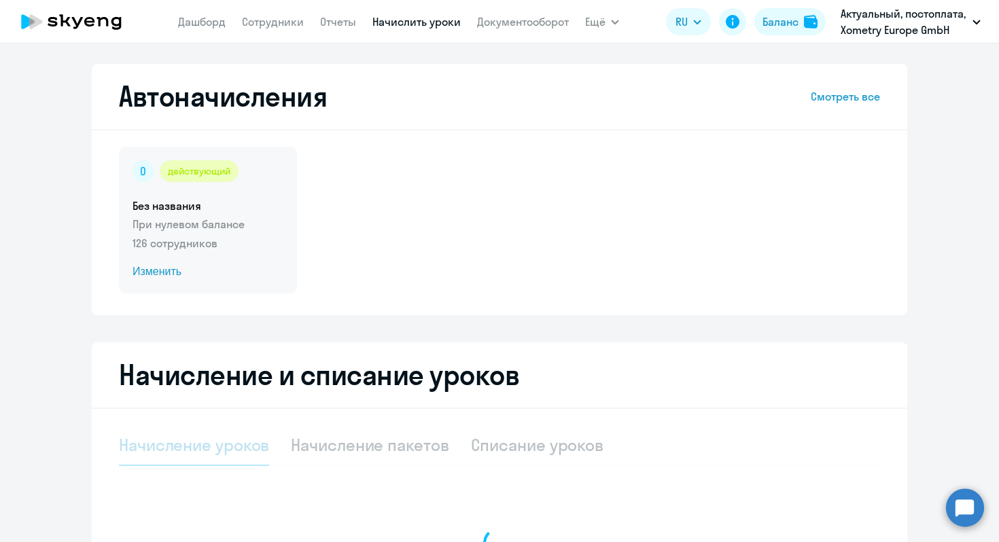
click at [245, 264] on span "Изменить" at bounding box center [208, 272] width 151 height 16
select select "10"
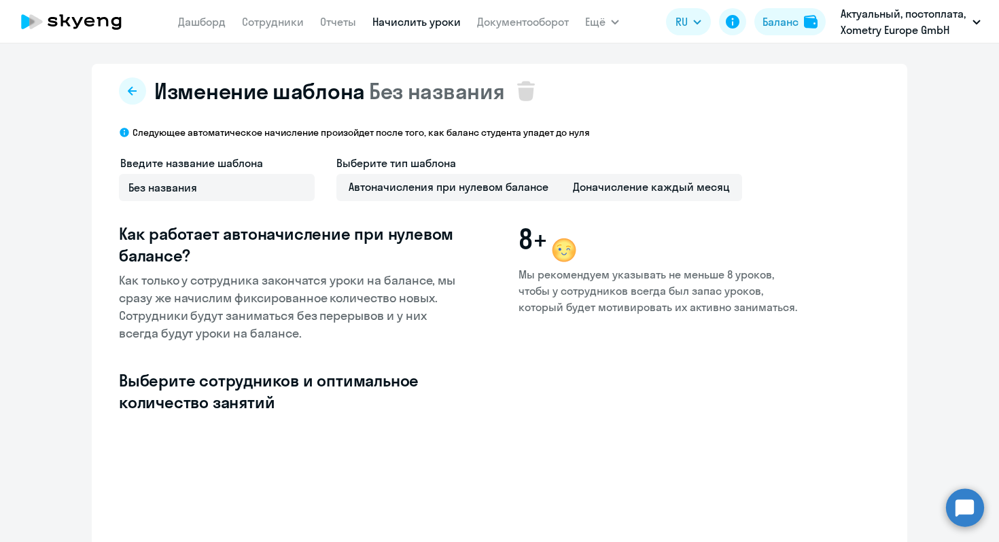
select select "10"
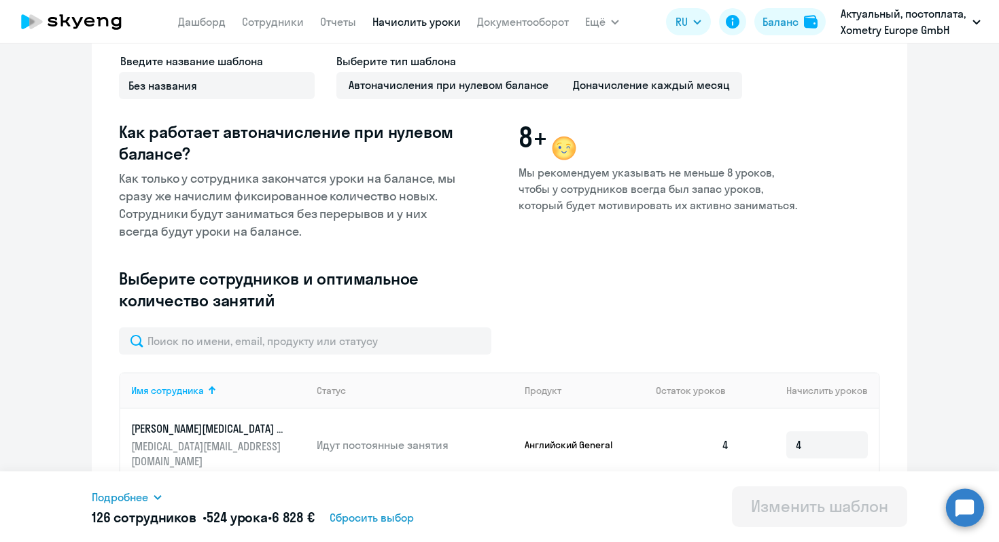
scroll to position [126, 0]
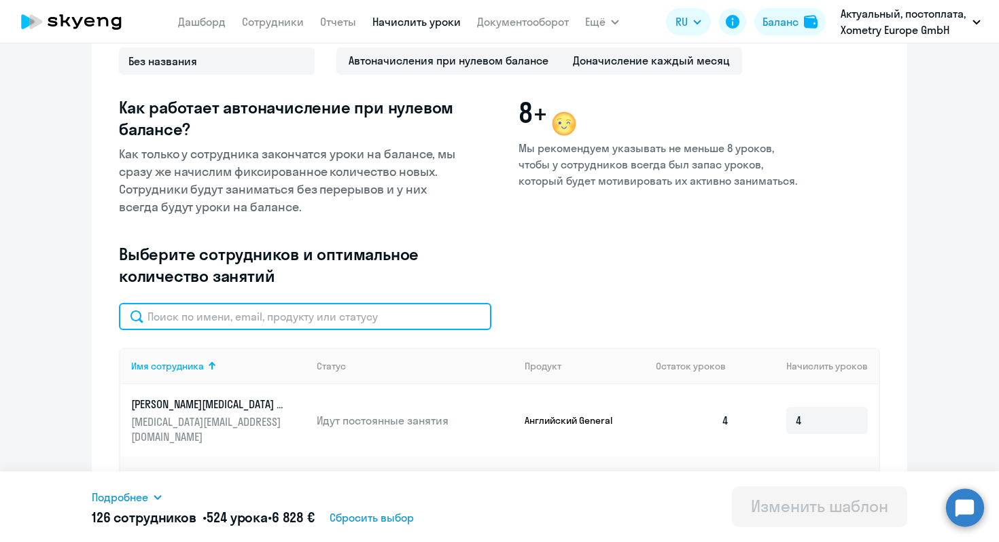
click at [266, 318] on input "text" at bounding box center [305, 316] width 372 height 27
paste input "[EMAIL_ADDRESS][DOMAIN_NAME]"
type input "[EMAIL_ADDRESS][DOMAIN_NAME]"
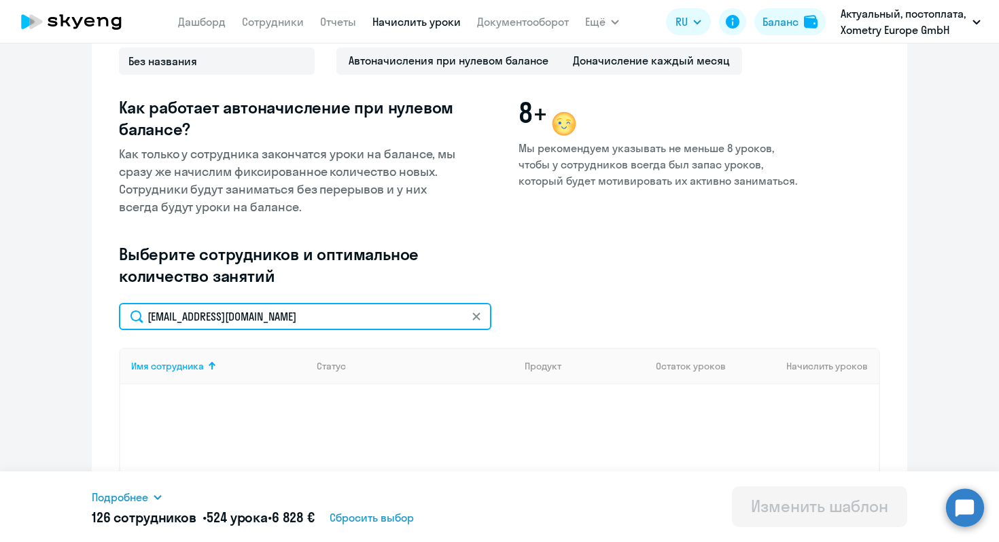
drag, startPoint x: 341, startPoint y: 321, endPoint x: 85, endPoint y: 314, distance: 255.6
click at [87, 314] on ng-component "Изменение шаблона Без названия Следующее автоматическое начисление произойдет п…" at bounding box center [499, 274] width 999 height 674
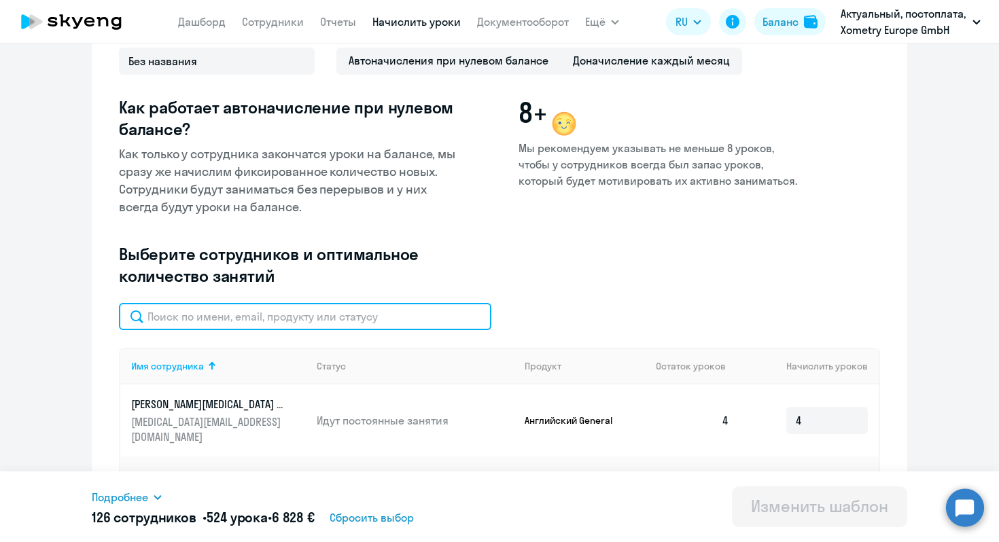
paste input "Kairmagambetova"
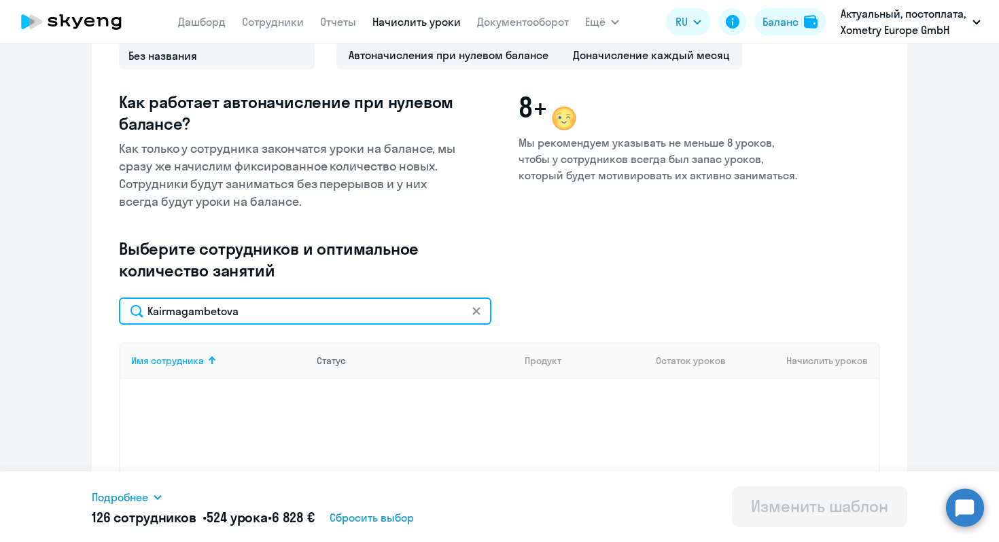
scroll to position [0, 0]
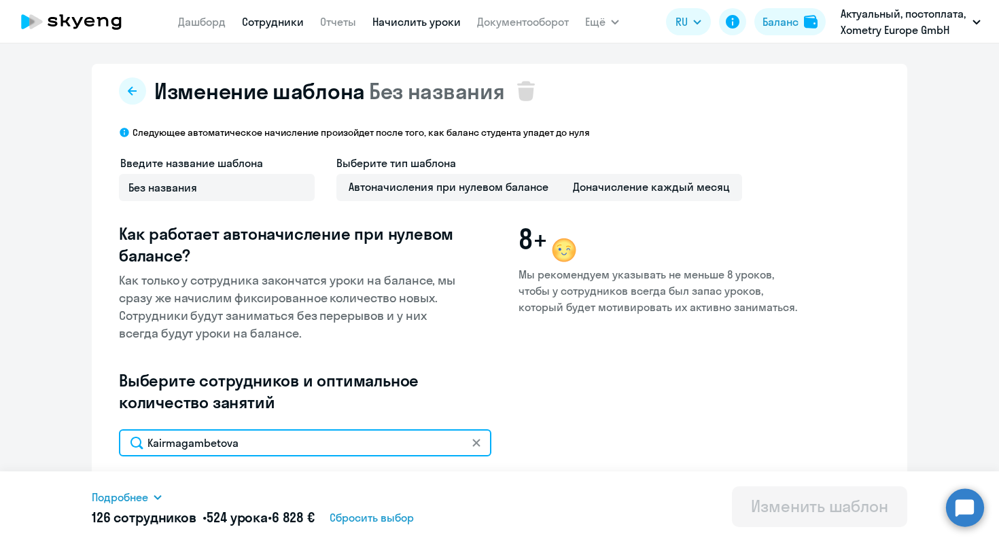
type input "Kairmagambetova"
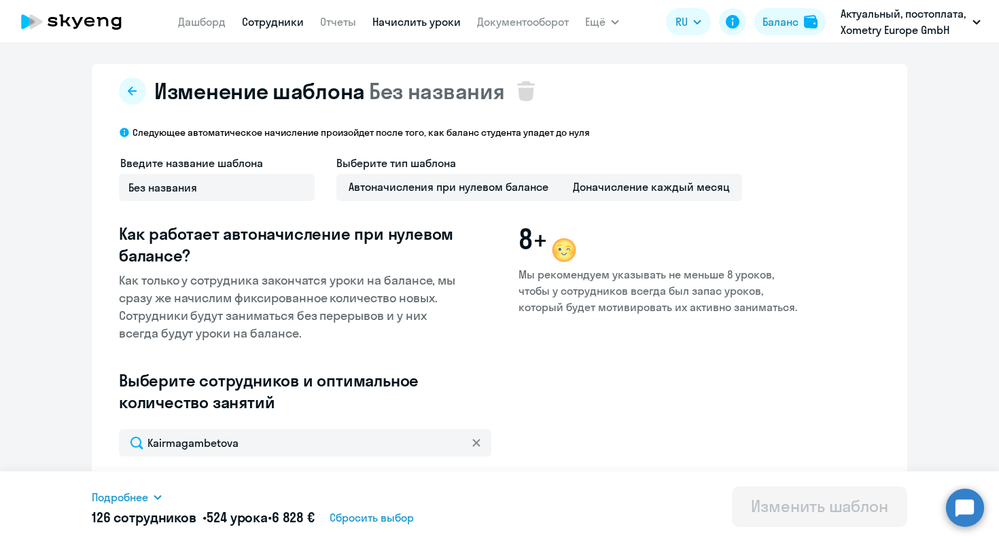
click at [263, 22] on link "Сотрудники" at bounding box center [273, 22] width 62 height 14
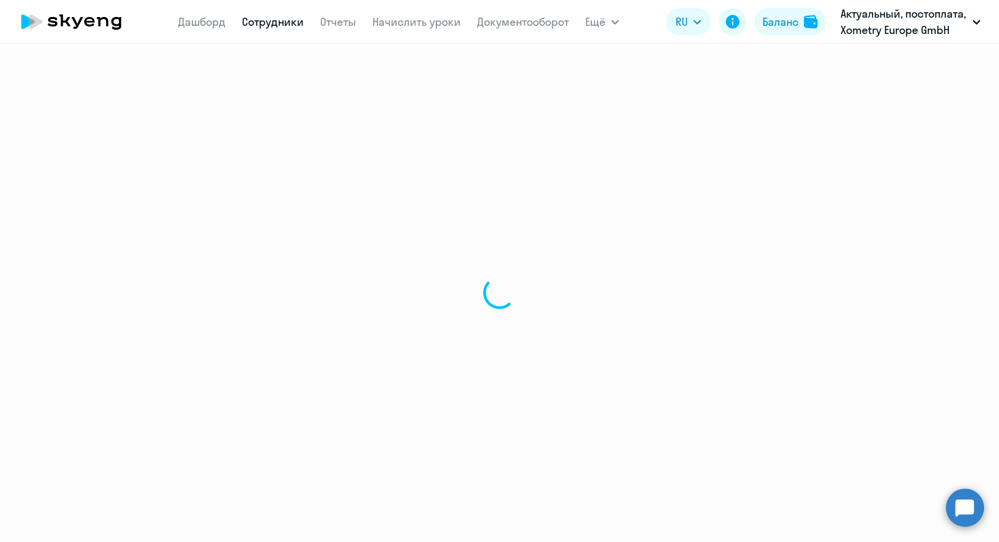
select select "30"
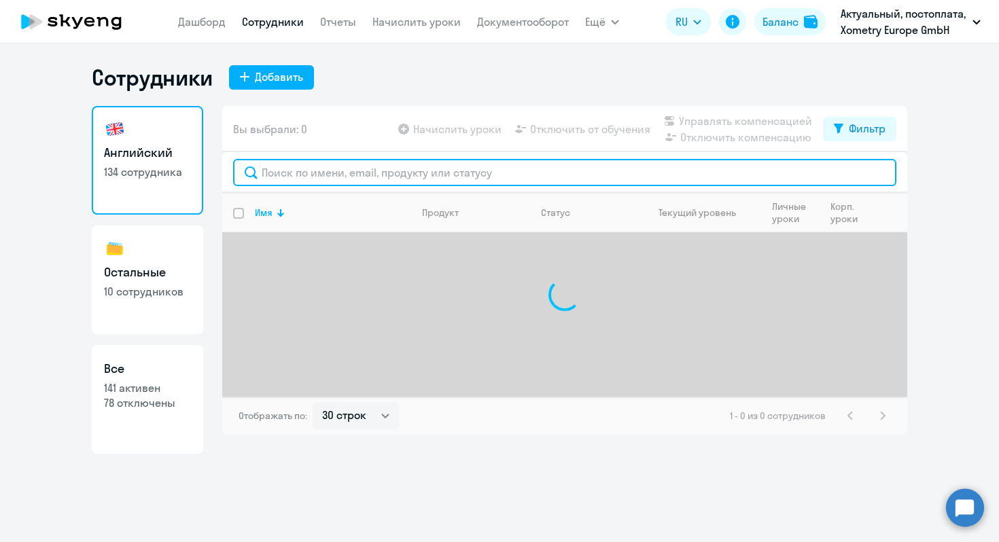
click at [296, 170] on input "text" at bounding box center [564, 172] width 663 height 27
paste input "Kairmagambetova"
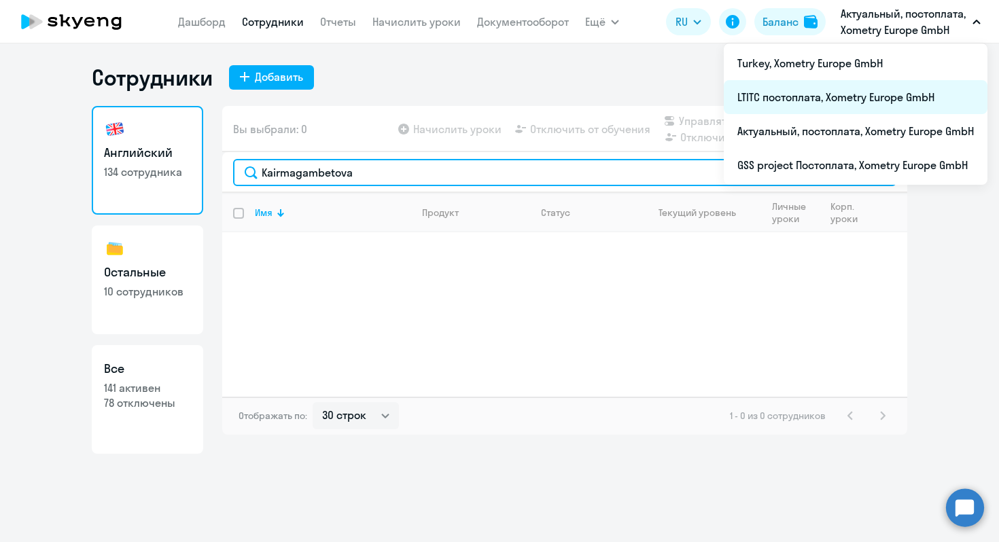
type input "Kairmagambetova"
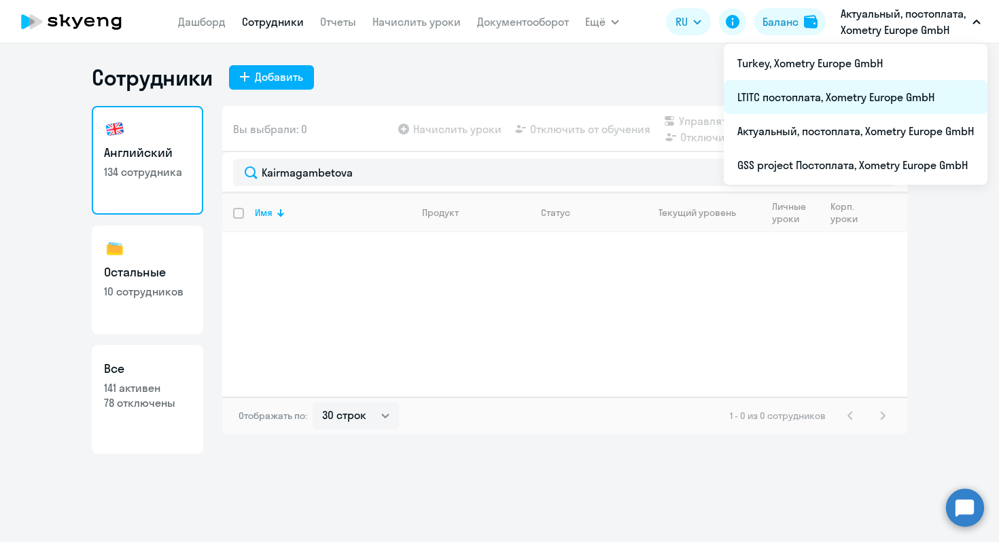
click at [788, 103] on li "LTITC постоплата, Xometry Europe GmbH" at bounding box center [856, 97] width 264 height 34
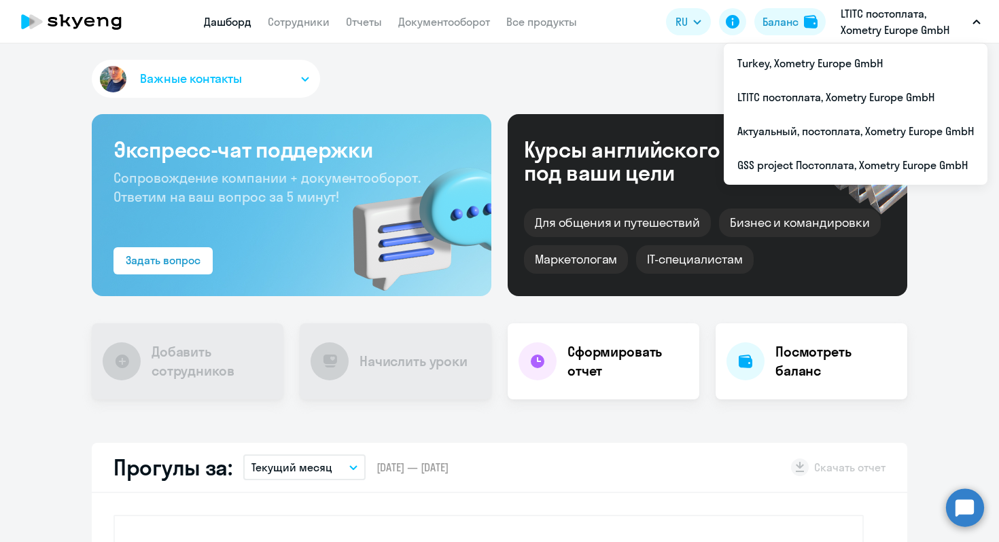
click at [890, 33] on p "LTITC постоплата, Xometry Europe GmbH" at bounding box center [904, 21] width 126 height 33
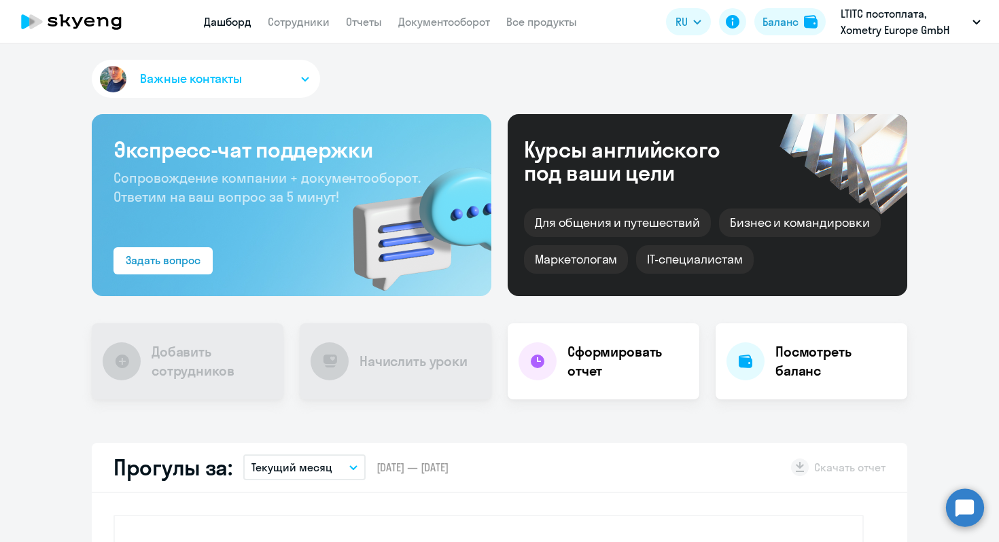
click at [882, 36] on p "LTITC постоплата, Xometry Europe GmbH" at bounding box center [904, 21] width 126 height 33
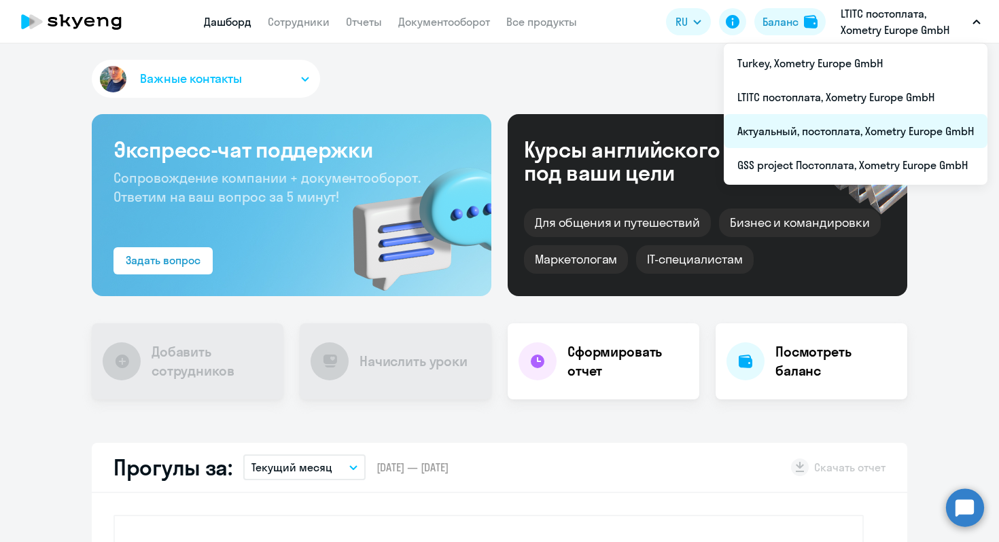
click at [823, 135] on li "Актуальный, постоплата, Xometry Europe GmbH" at bounding box center [856, 131] width 264 height 34
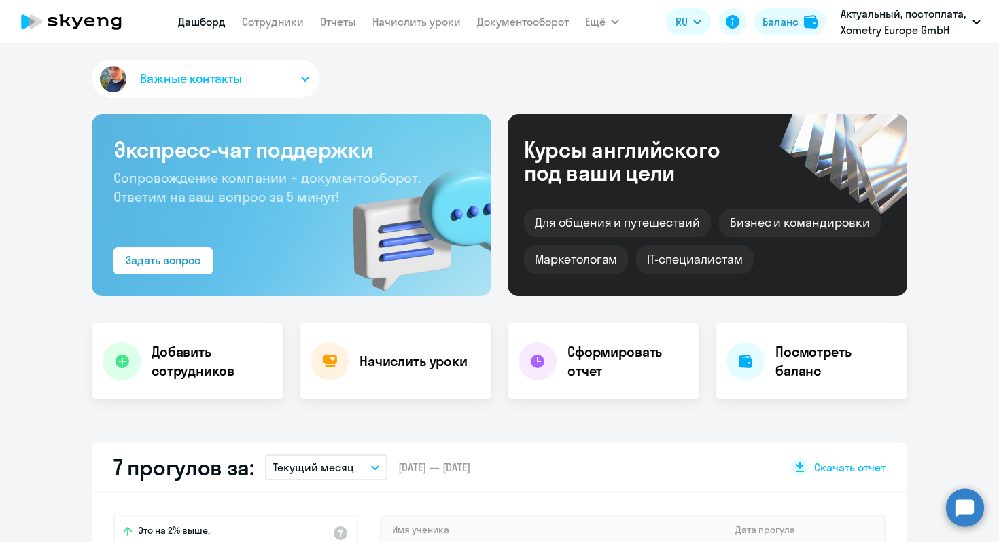
click at [258, 35] on app-header "[PERSON_NAME] Отчеты Начислить уроки Документооборот Ещё Дашборд Сотрудники Отч…" at bounding box center [499, 21] width 999 height 43
click at [258, 21] on link "Сотрудники" at bounding box center [273, 22] width 62 height 14
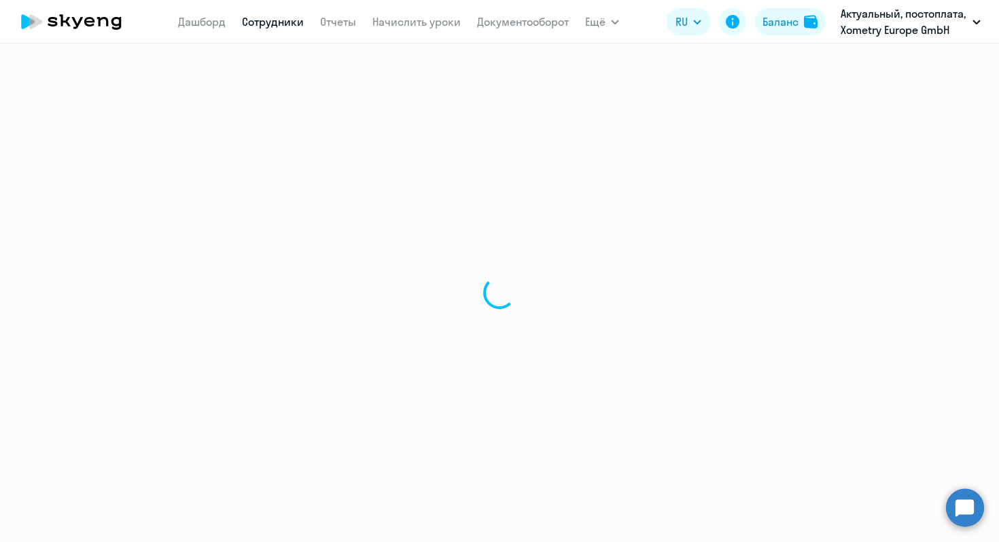
select select "30"
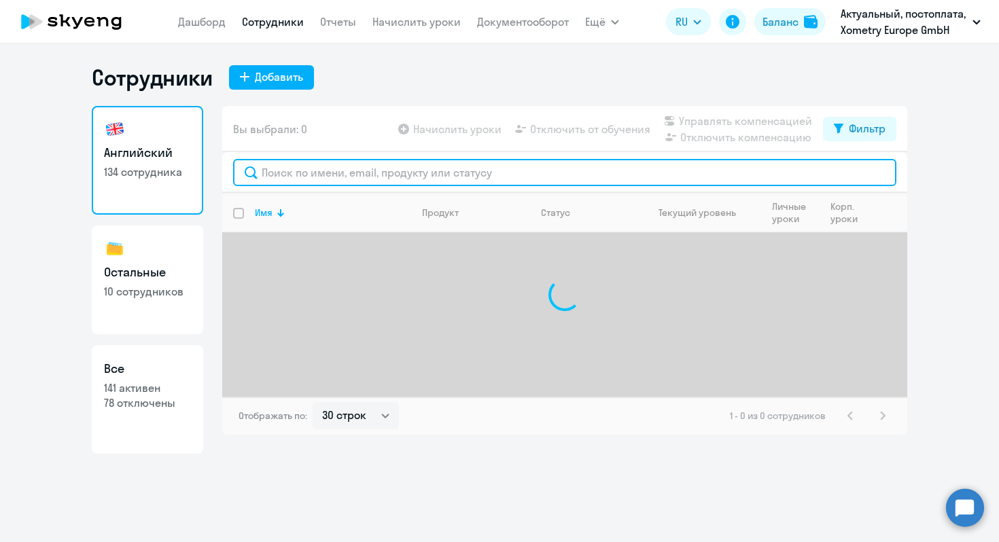
click at [297, 177] on input "text" at bounding box center [564, 172] width 663 height 27
paste input "Kairmagambetova"
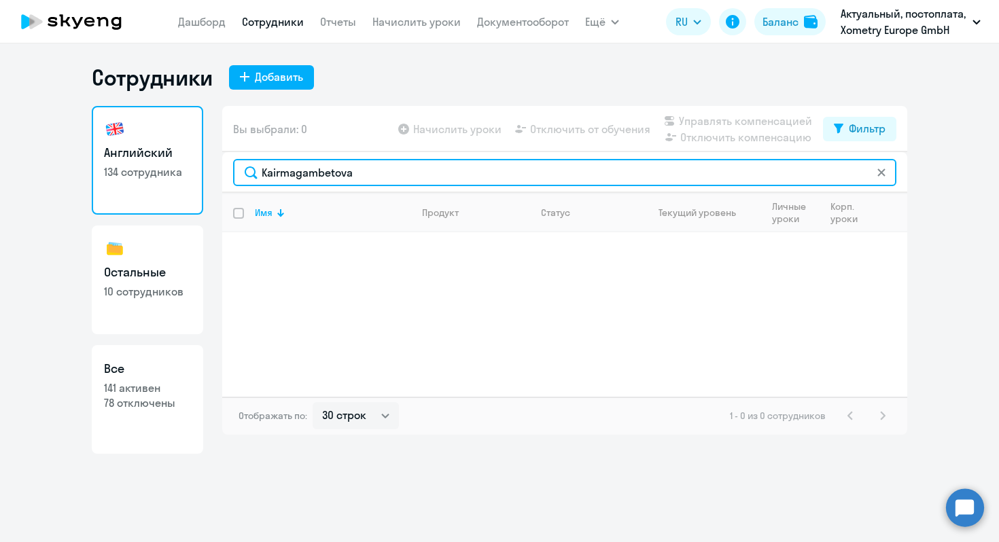
type input "Kairmagambetova"
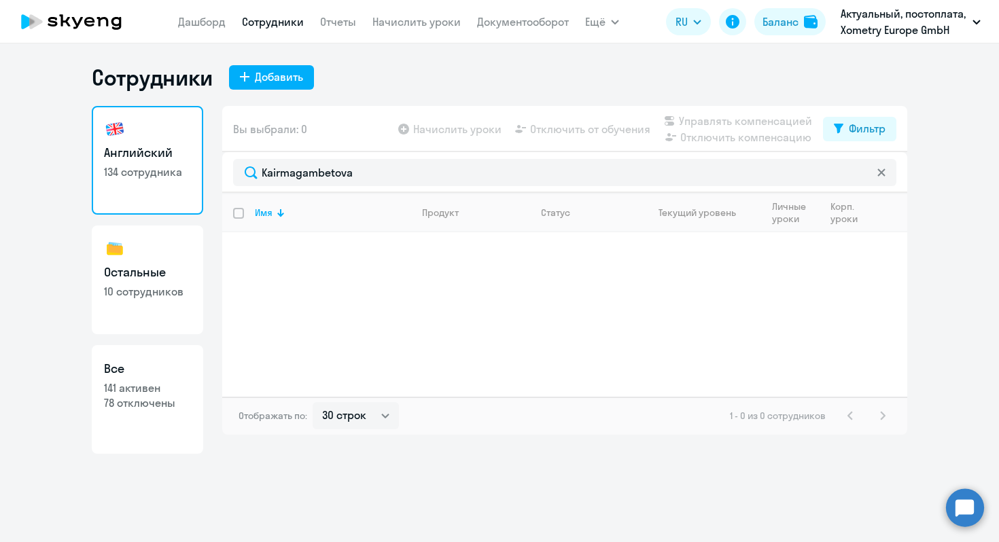
click at [171, 264] on h3 "Остальные" at bounding box center [147, 273] width 87 height 18
select select "30"
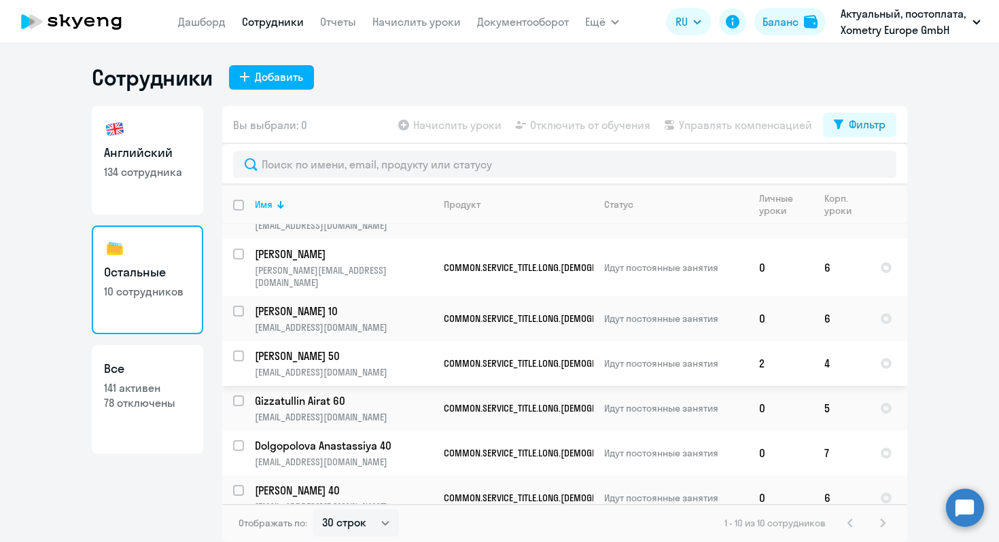
scroll to position [165, 0]
click at [238, 474] on div at bounding box center [239, 490] width 33 height 33
checkbox input "true"
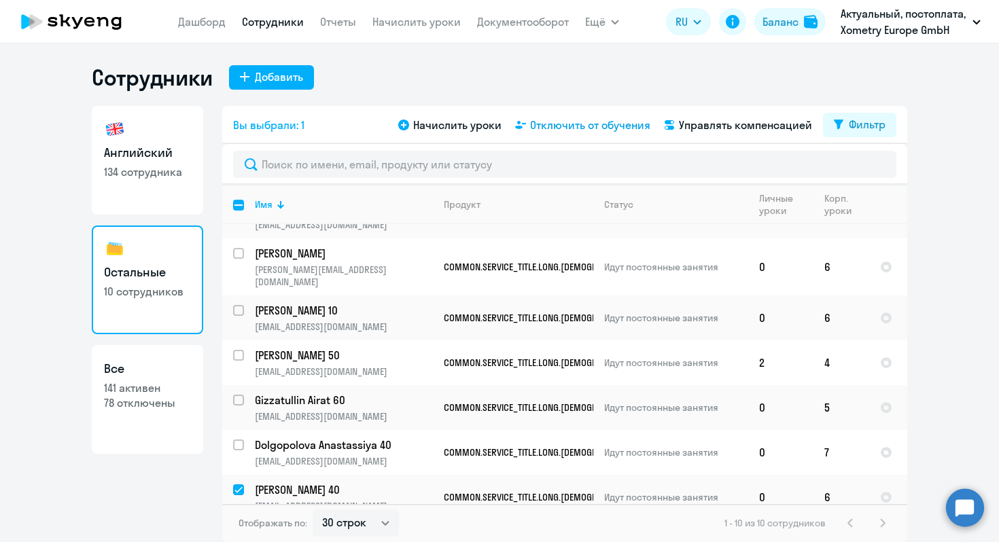
click at [572, 133] on span "Отключить от обучения" at bounding box center [590, 125] width 120 height 16
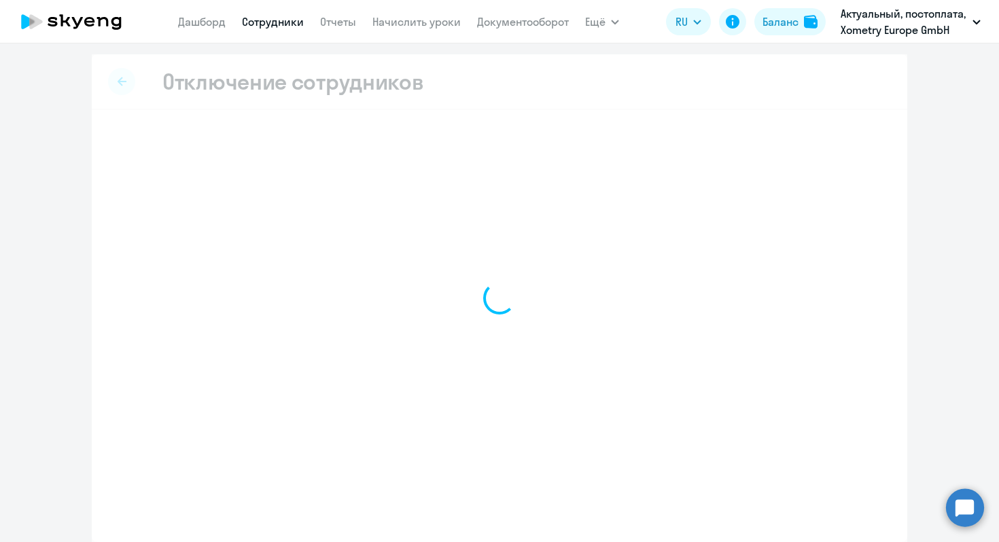
select select "all"
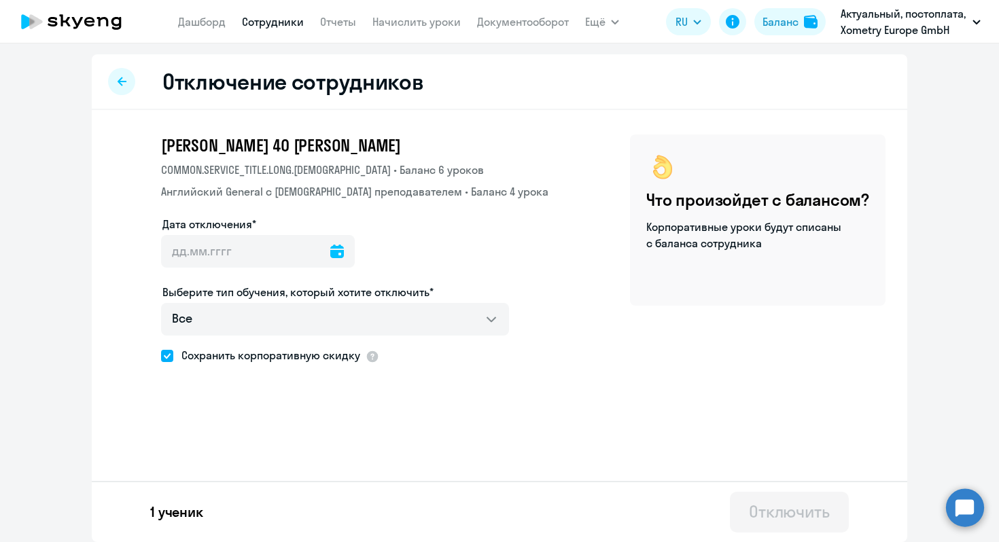
click at [330, 258] on icon at bounding box center [337, 252] width 14 height 14
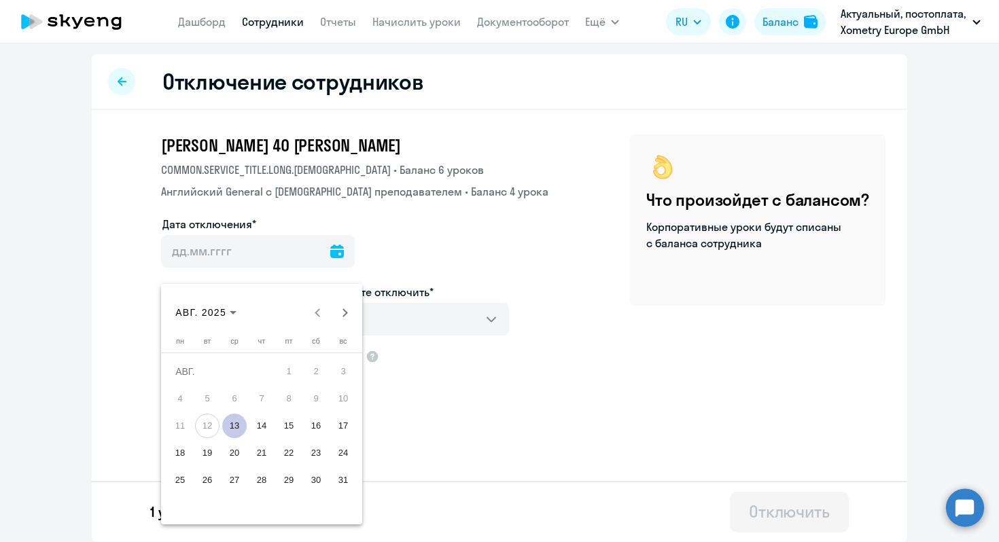
click at [242, 421] on span "13" at bounding box center [234, 426] width 24 height 24
type input "[DATE]"
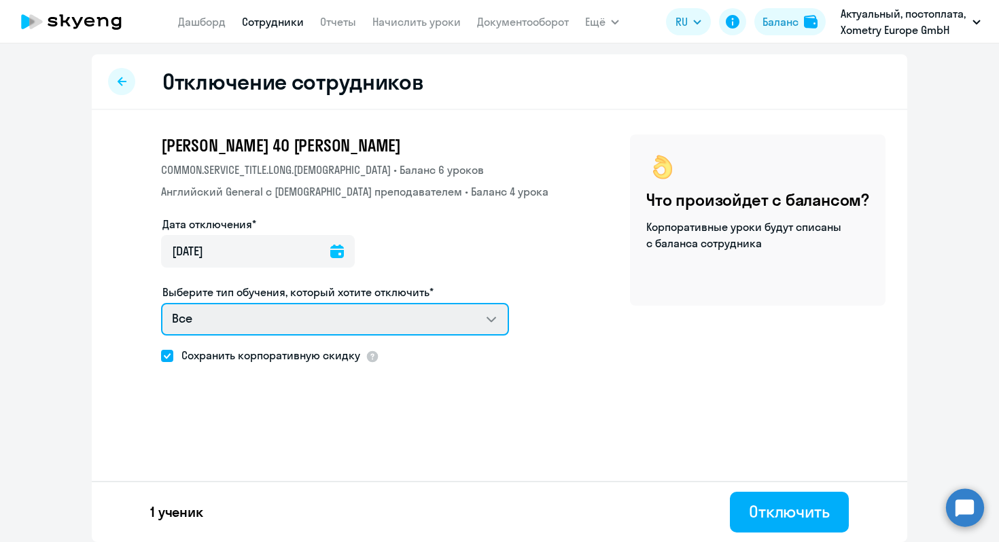
click at [397, 336] on select "Все COMMON.SERVICE_TITLE.LONG.[DEMOGRAPHIC_DATA] Английский General с [DEMOGRAP…" at bounding box center [335, 319] width 348 height 33
select select "german_adult_not_native_speaker_premium"
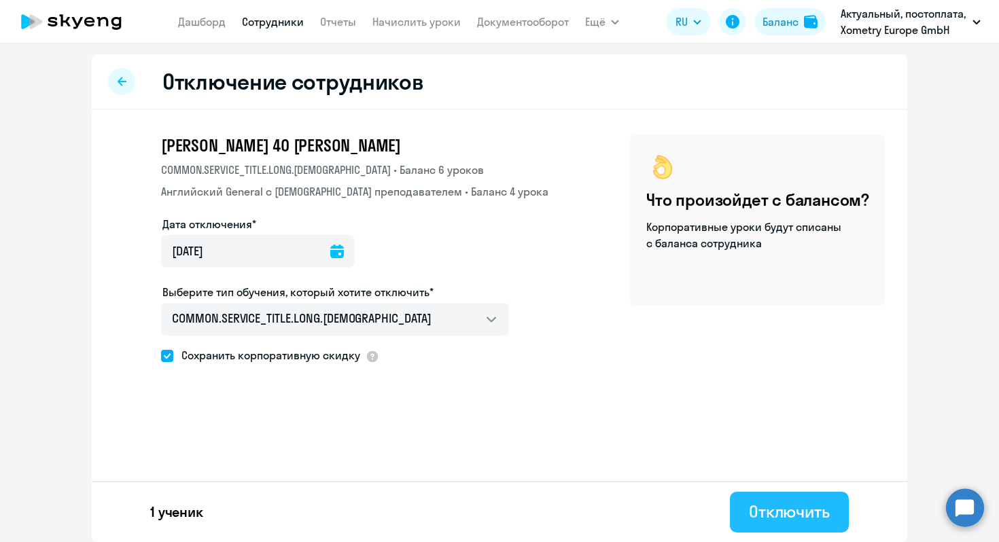
click at [771, 516] on div "Отключить" at bounding box center [789, 512] width 81 height 22
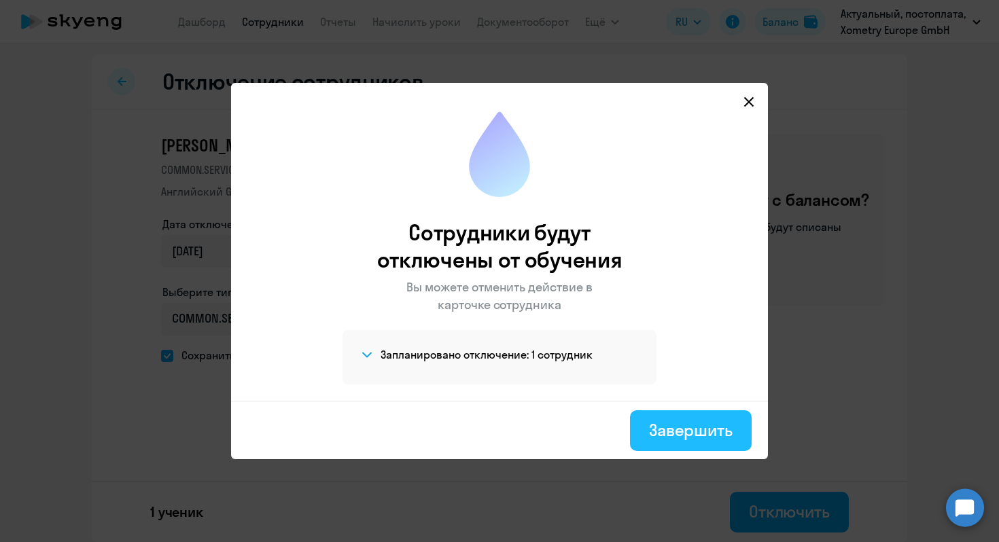
click at [710, 418] on button "Завершить" at bounding box center [691, 431] width 122 height 41
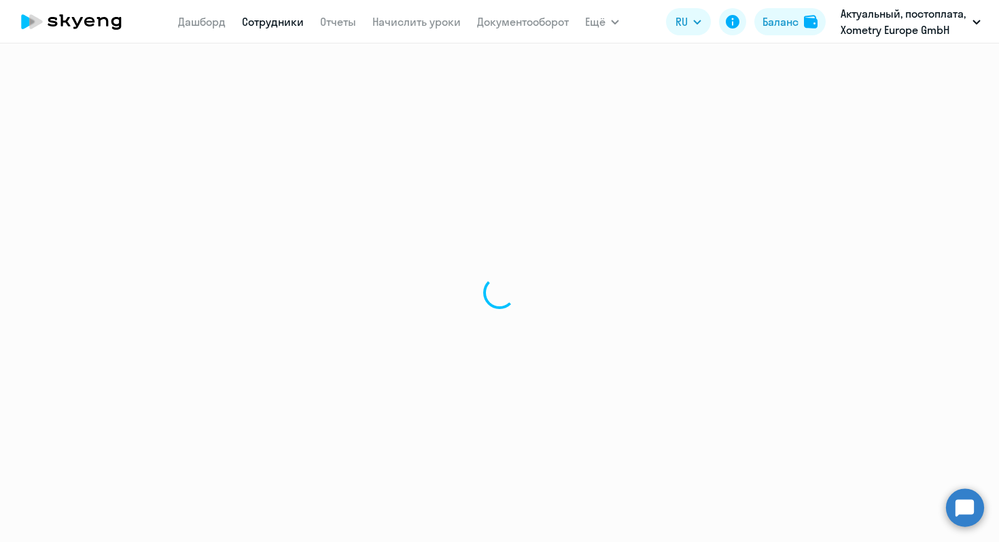
select select "30"
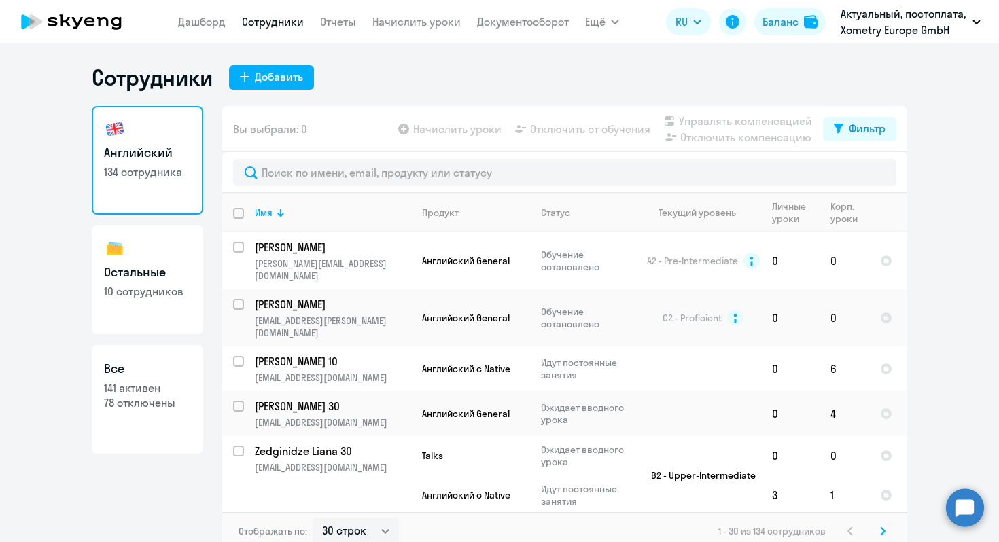
click at [156, 413] on link "Все 141 активен 78 отключены" at bounding box center [147, 399] width 111 height 109
select select "30"
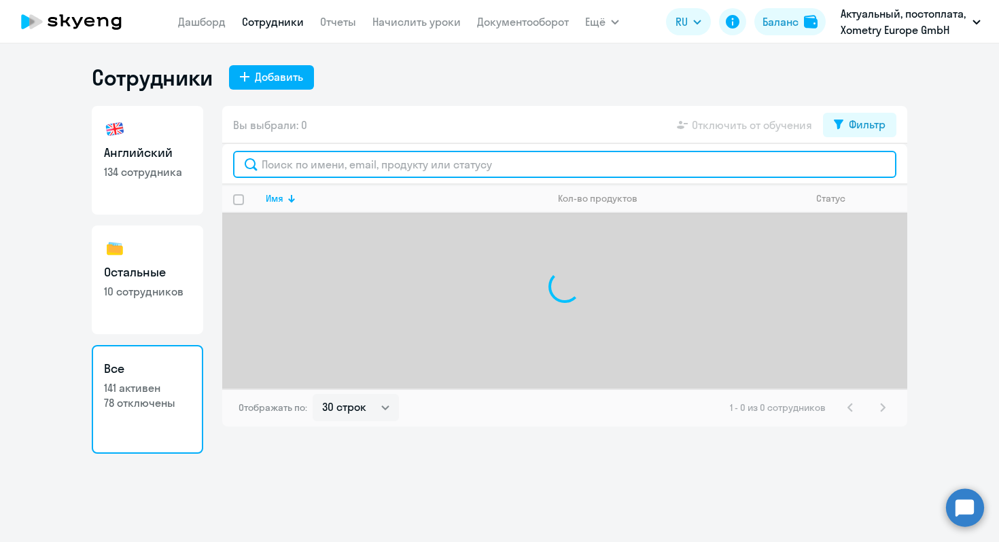
click at [333, 154] on input "text" at bounding box center [564, 164] width 663 height 27
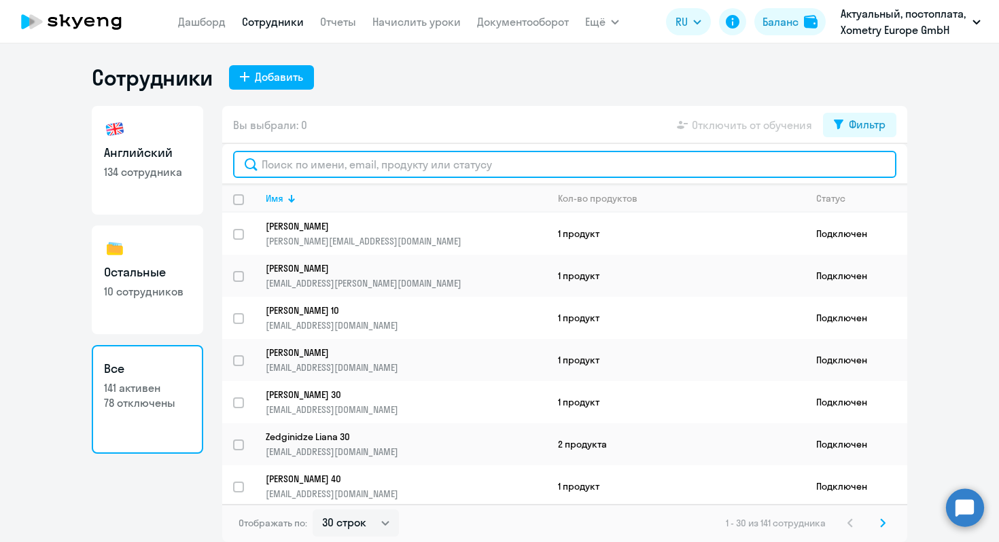
paste input "Kairmagambetova"
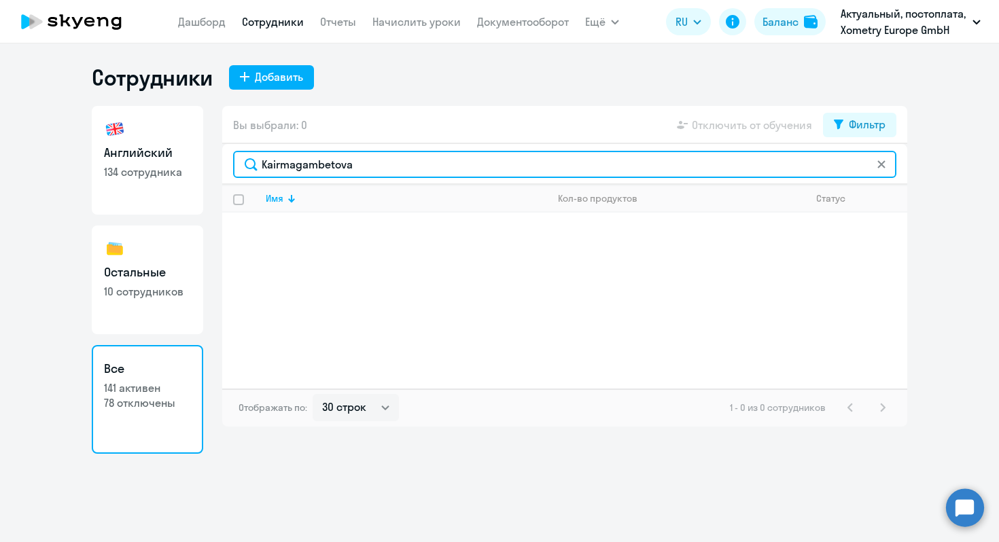
type input "Kairmagambetova"
